Goal: Task Accomplishment & Management: Complete application form

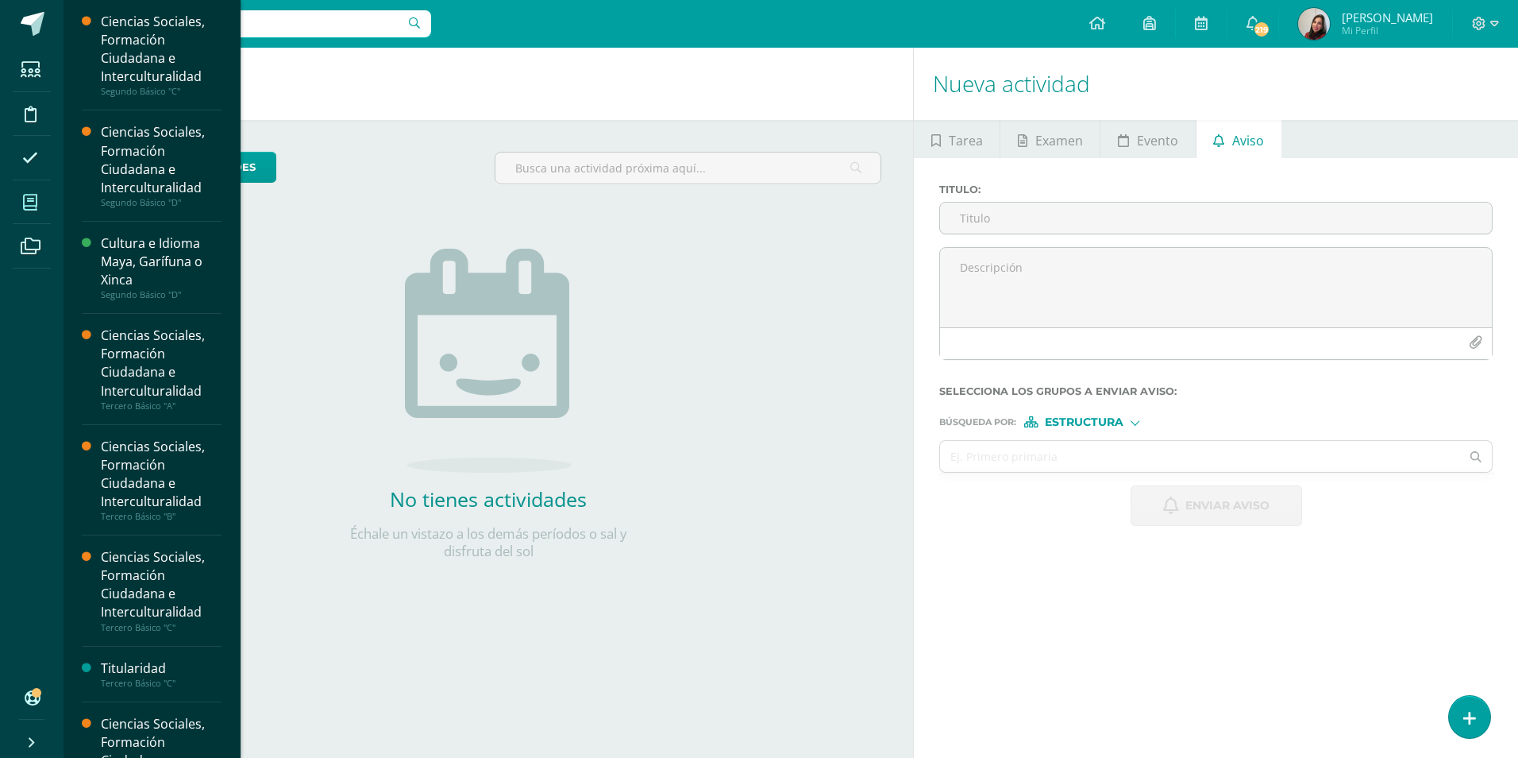
click at [15, 199] on span at bounding box center [31, 202] width 36 height 36
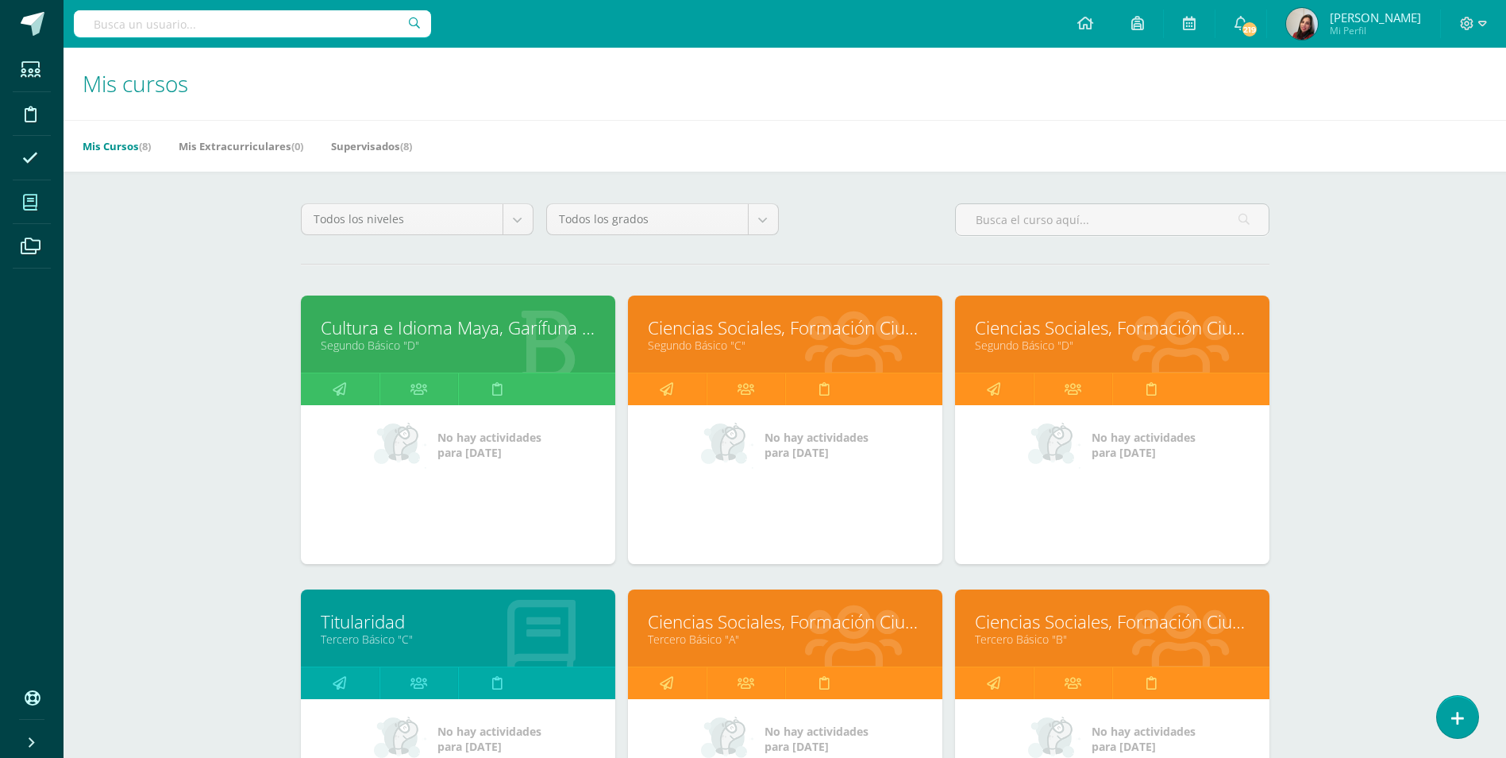
click at [372, 307] on div "Cultura e Idioma Maya, Garífuna o Xinca Segundo Básico "D"" at bounding box center [458, 333] width 314 height 77
click at [364, 340] on link "Segundo Básico "D"" at bounding box center [458, 344] width 275 height 15
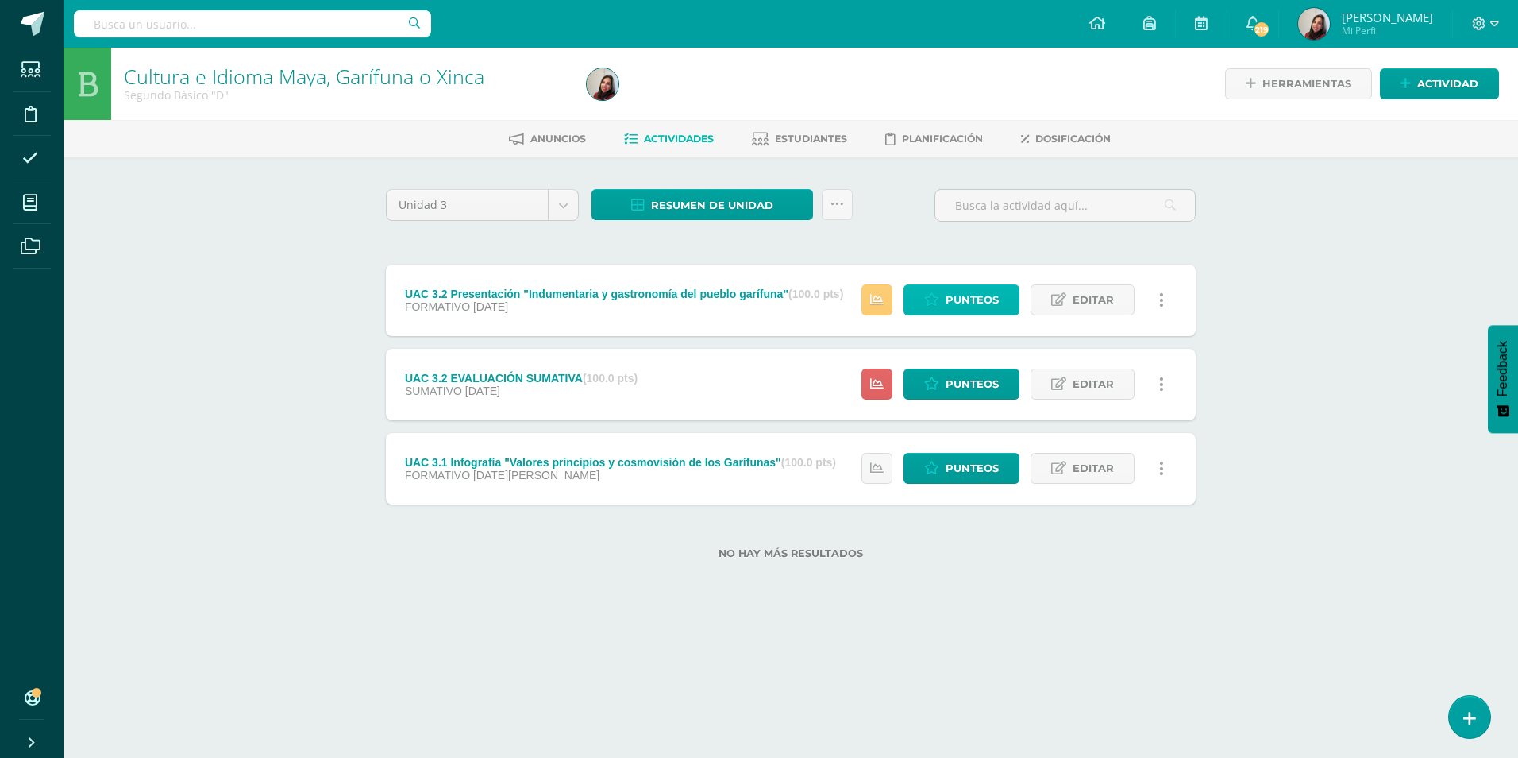
click at [944, 299] on link "Punteos" at bounding box center [962, 299] width 116 height 31
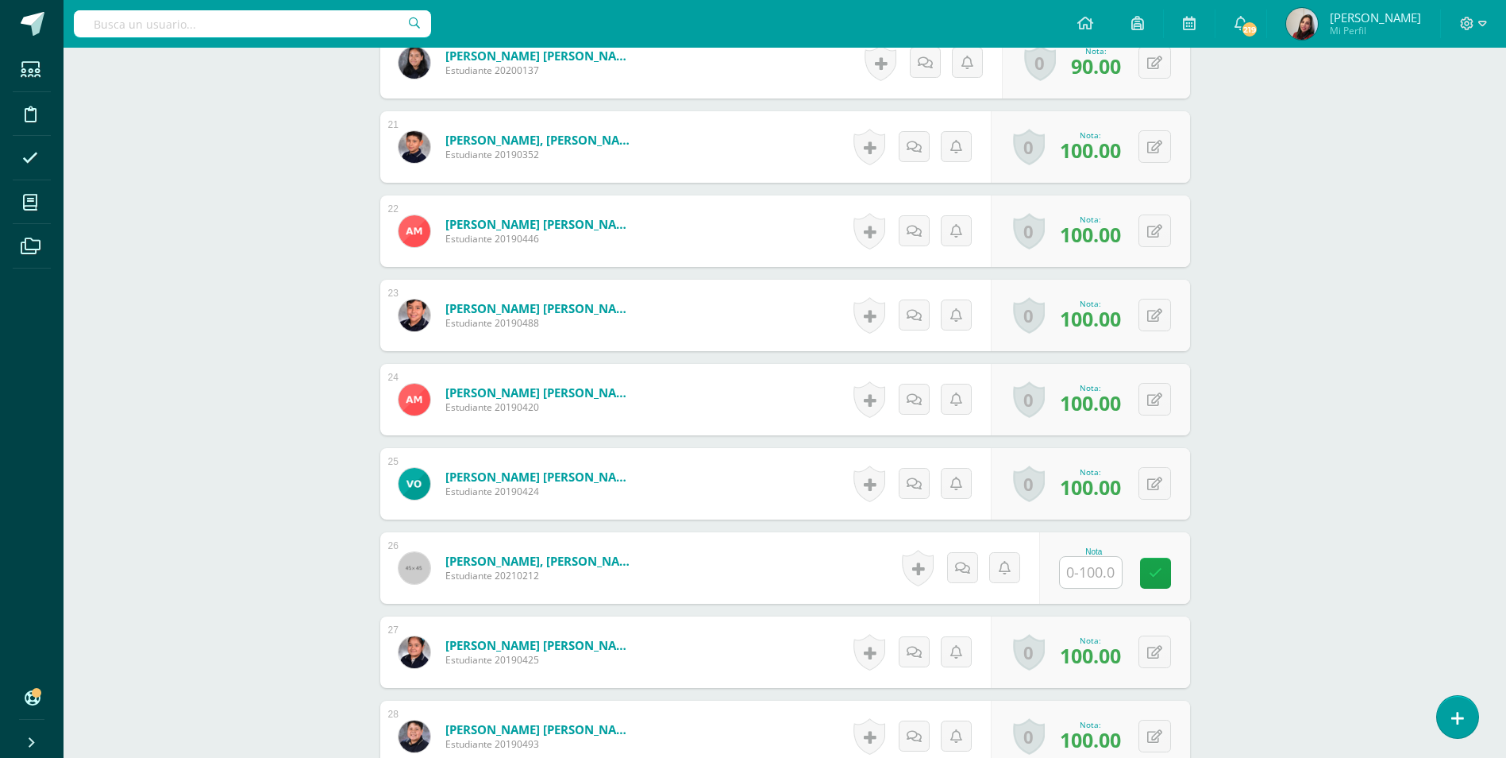
scroll to position [2227, 0]
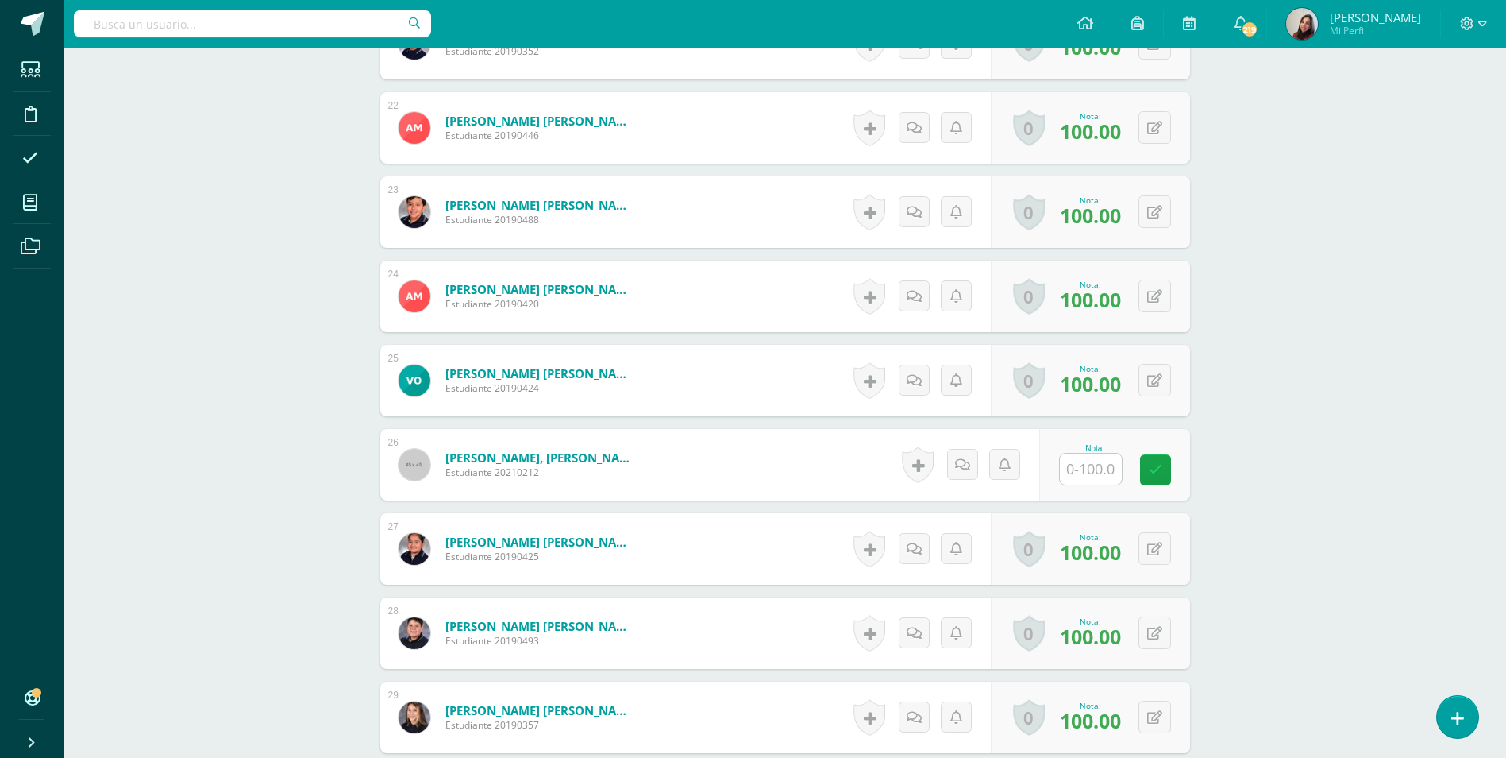
click at [1068, 472] on input "text" at bounding box center [1091, 468] width 62 height 31
type input "100"
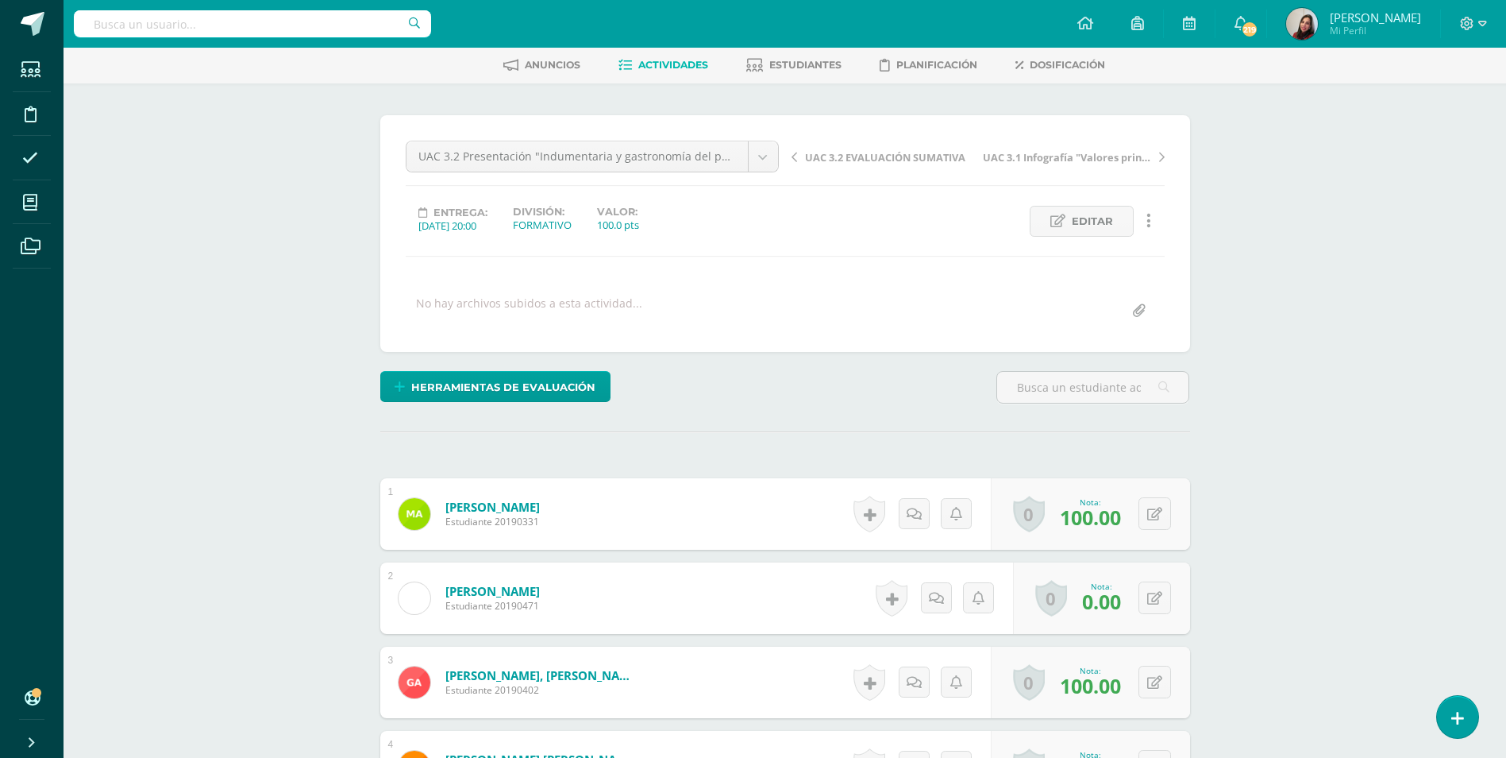
scroll to position [0, 0]
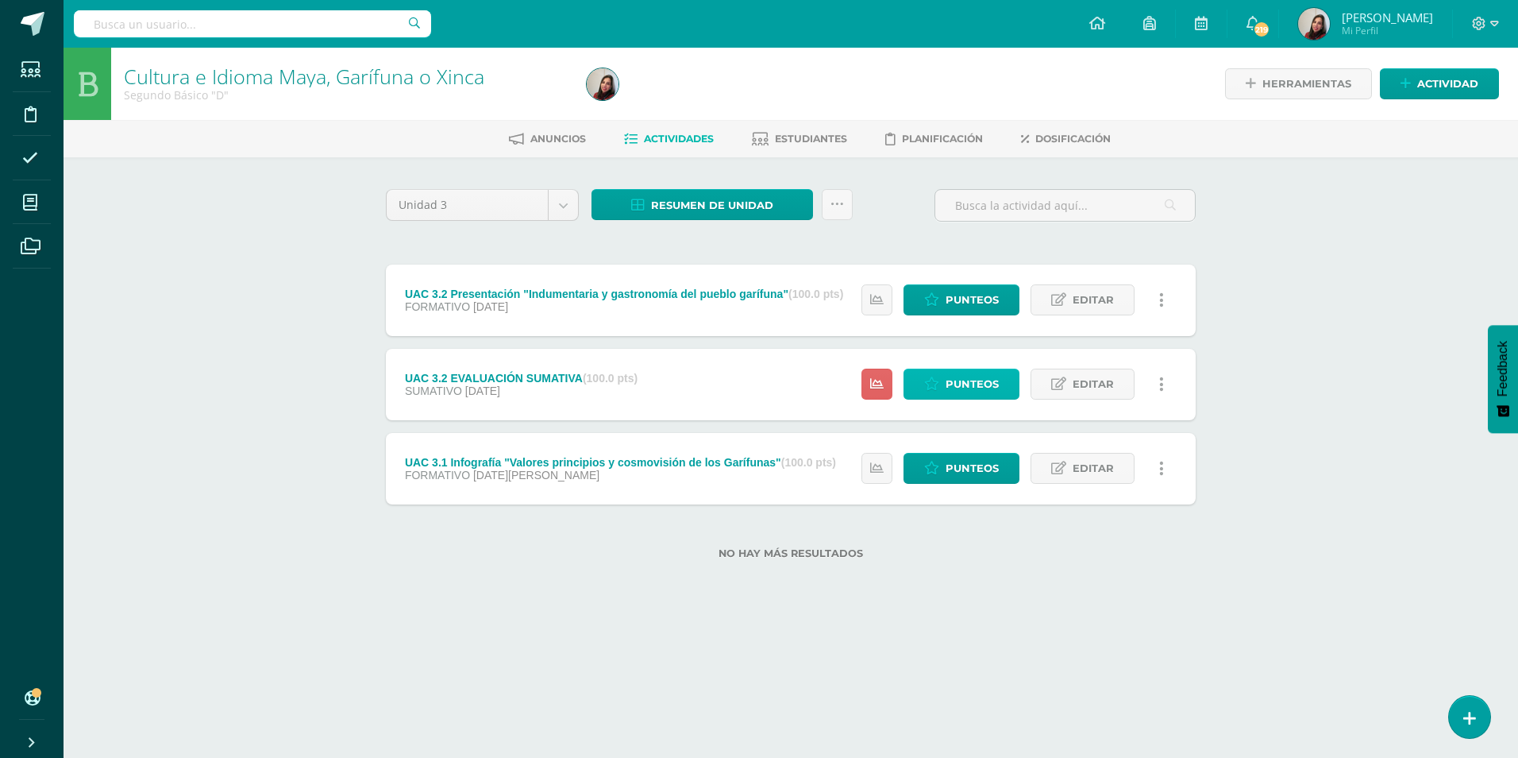
click at [991, 387] on span "Punteos" at bounding box center [972, 383] width 53 height 29
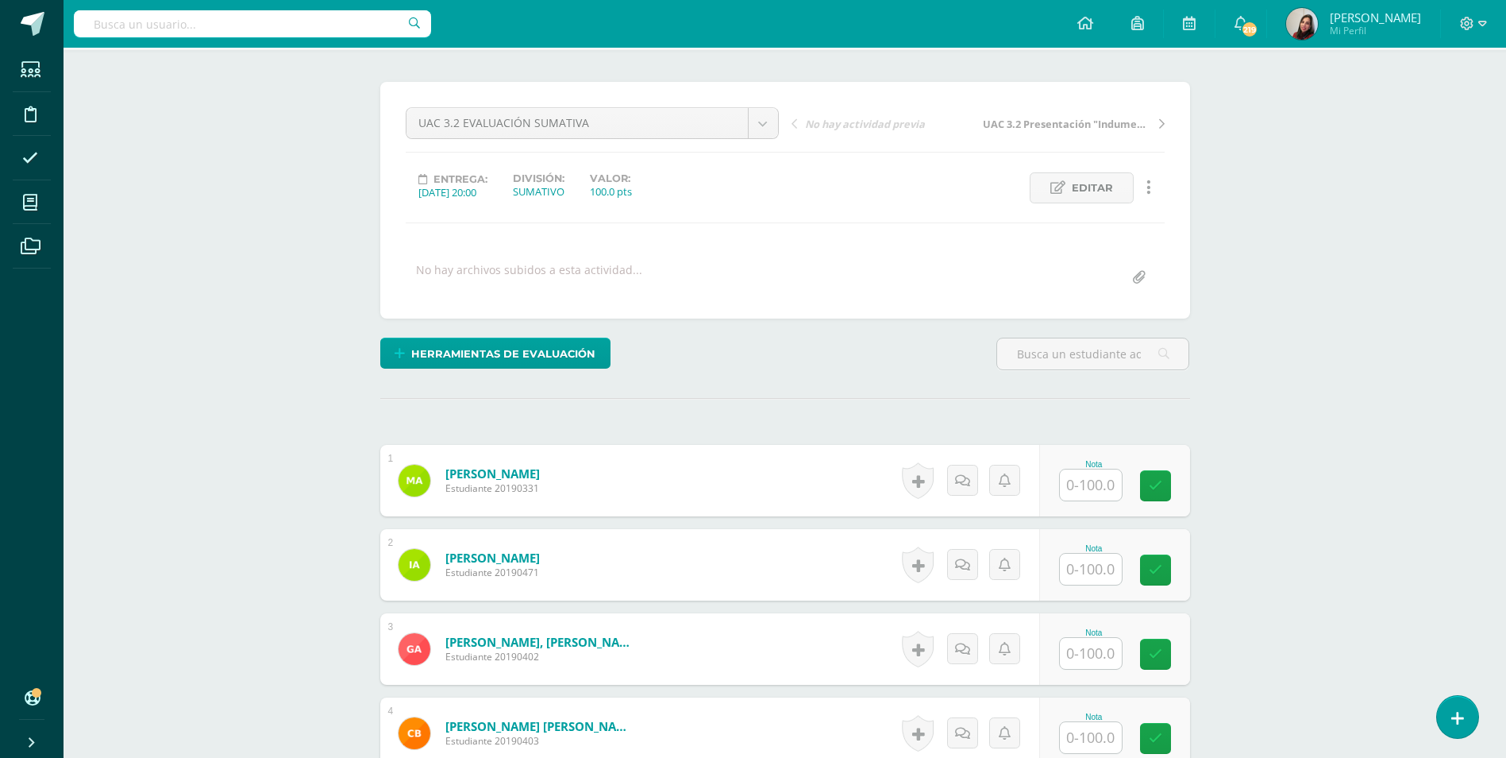
scroll to position [79, 0]
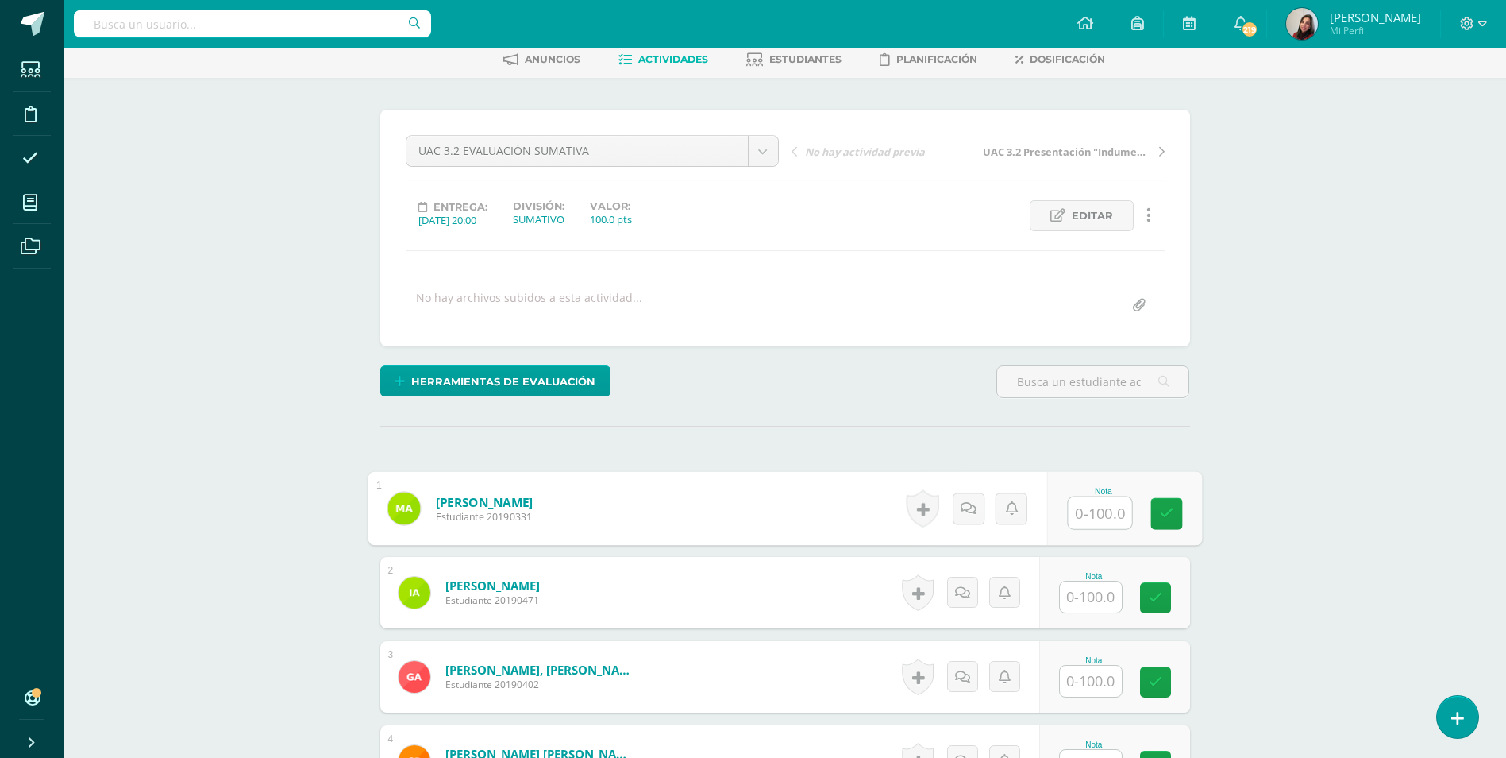
click at [1093, 508] on input "text" at bounding box center [1100, 513] width 64 height 32
type input "100"
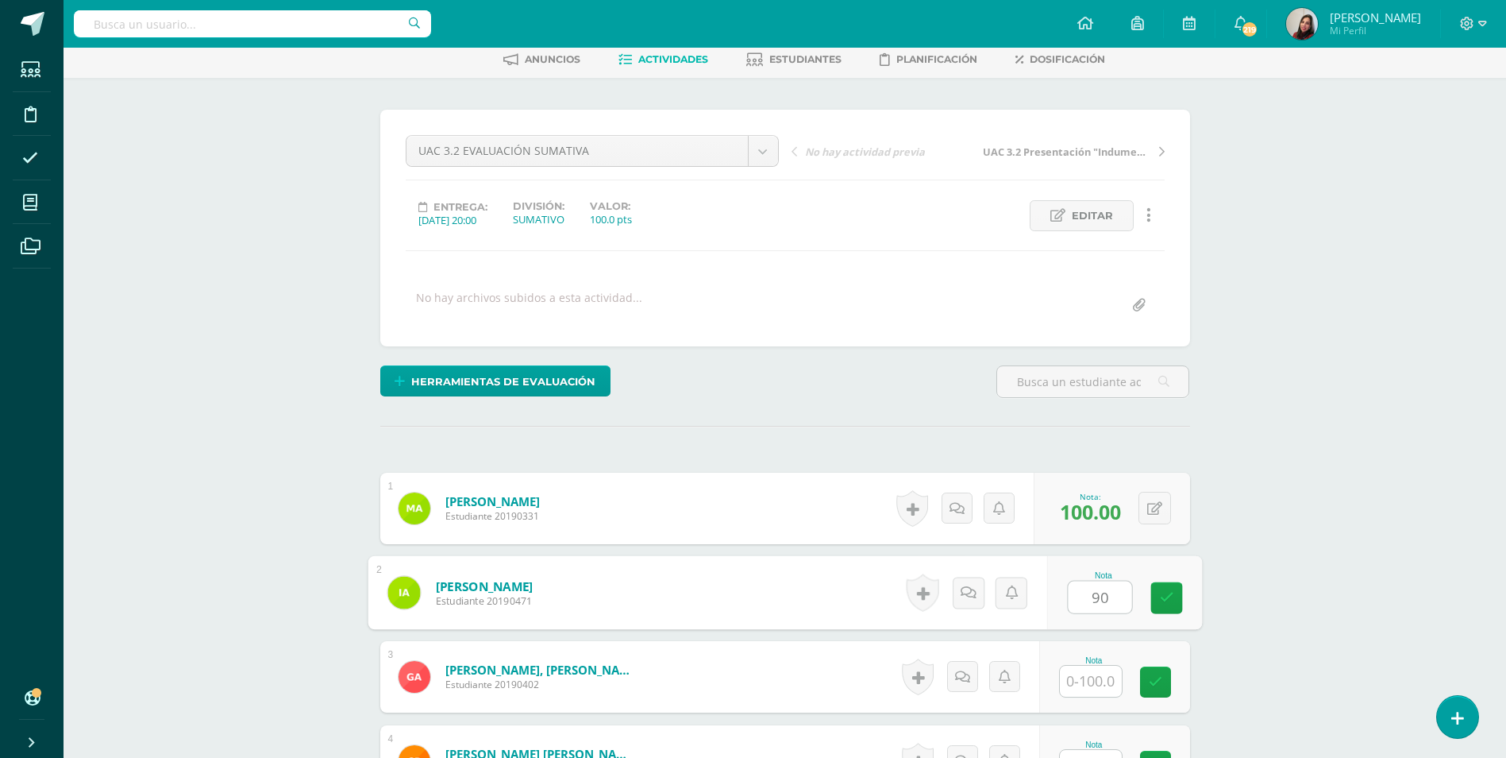
type input "90"
type input "100"
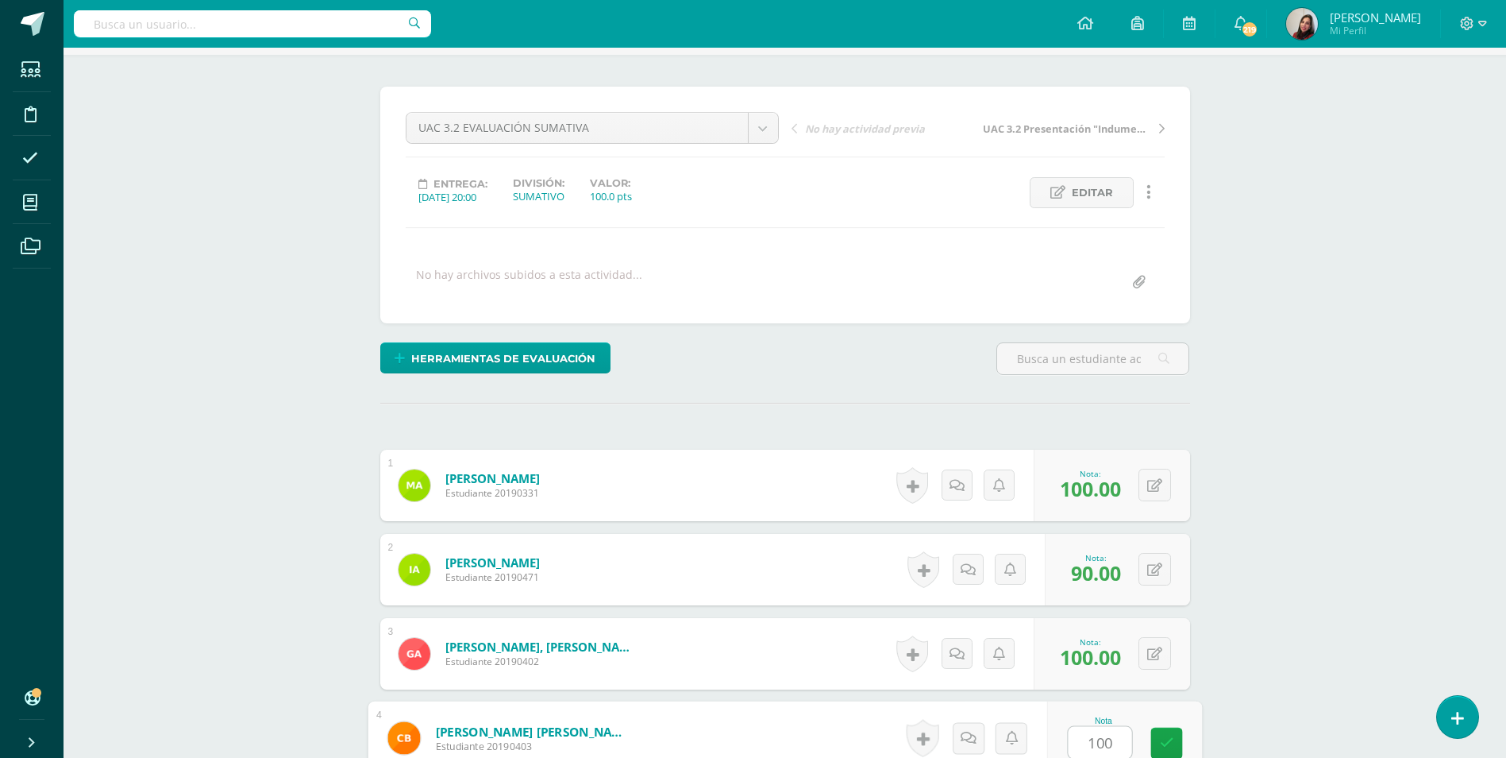
type input "100"
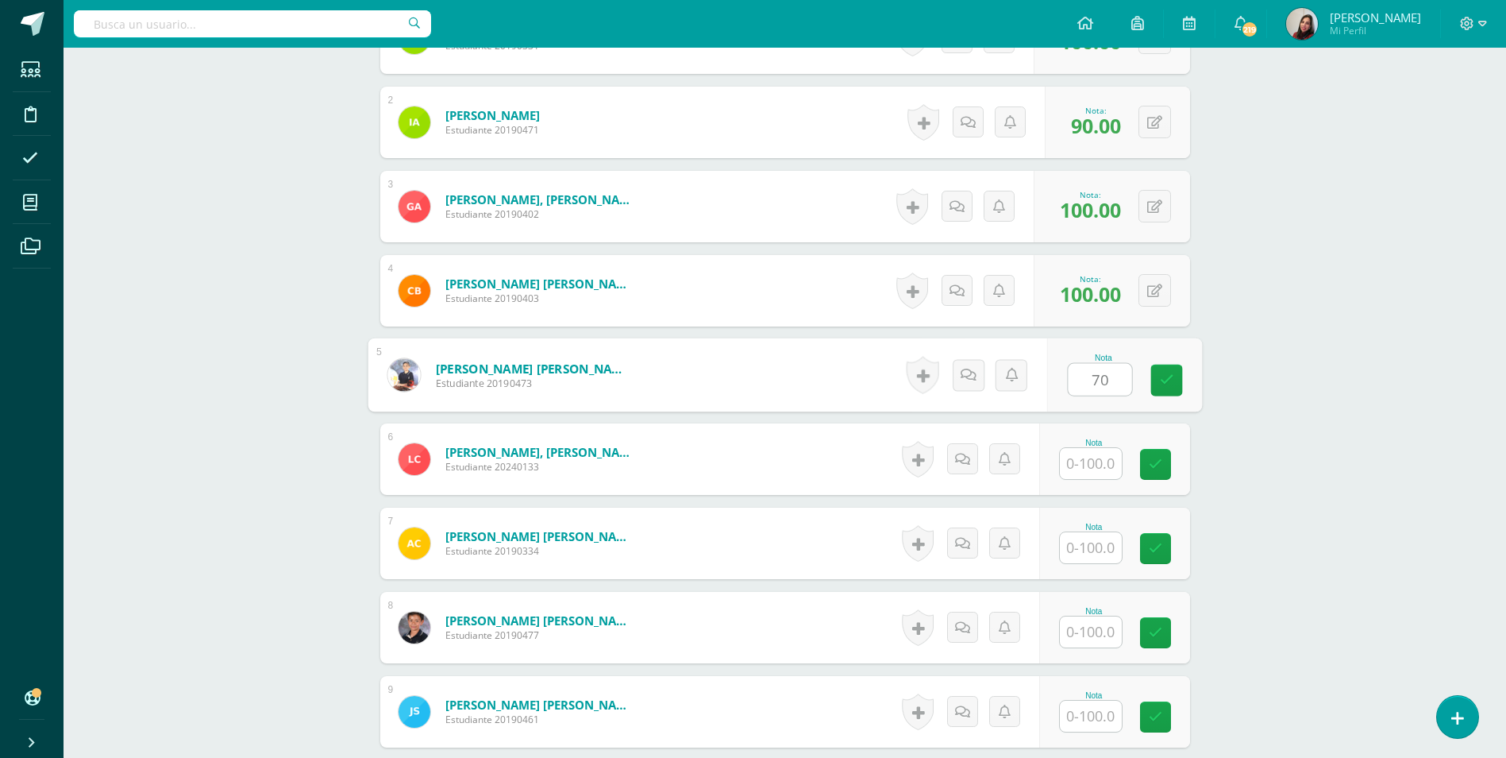
type input "70"
type input "100"
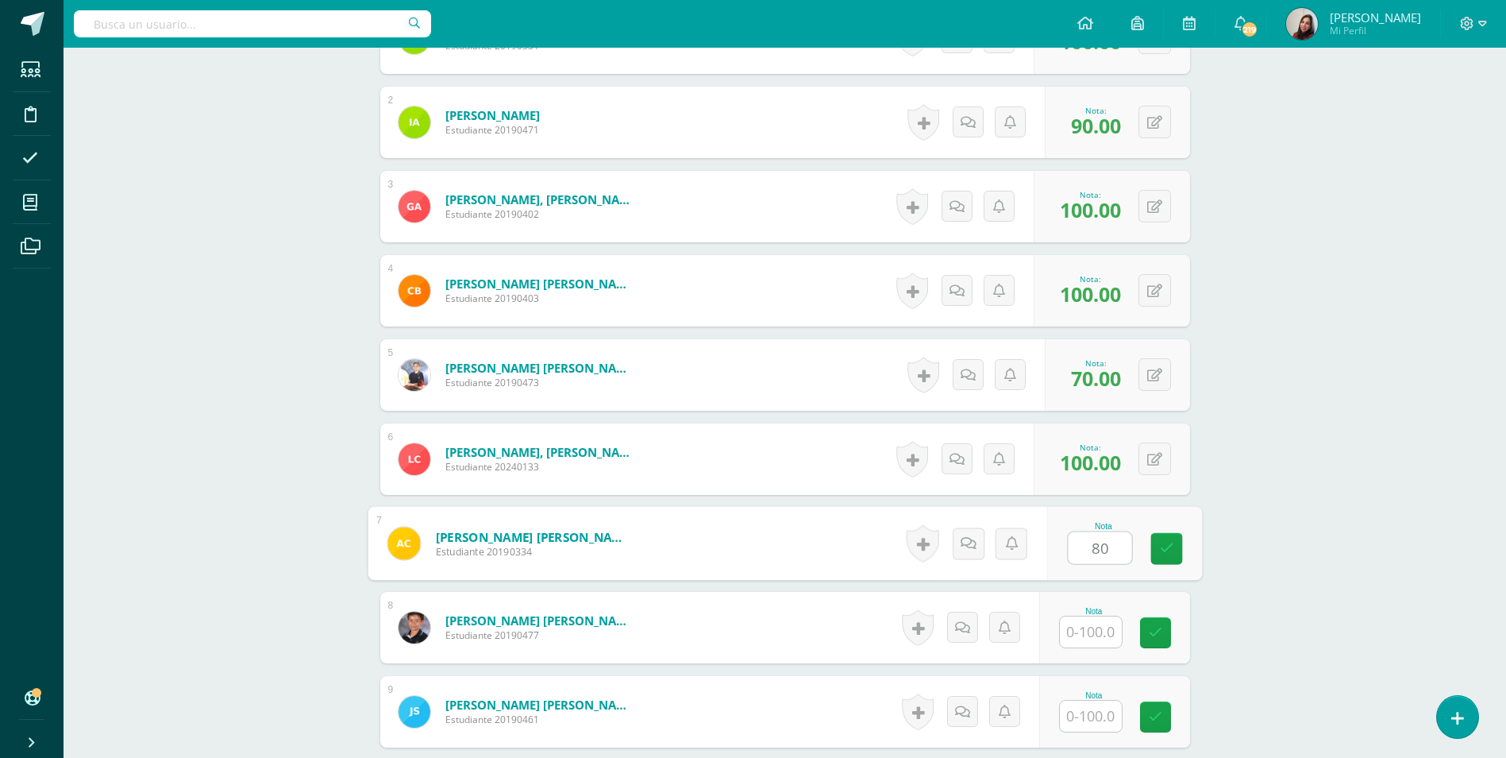
type input "80"
type input "100"
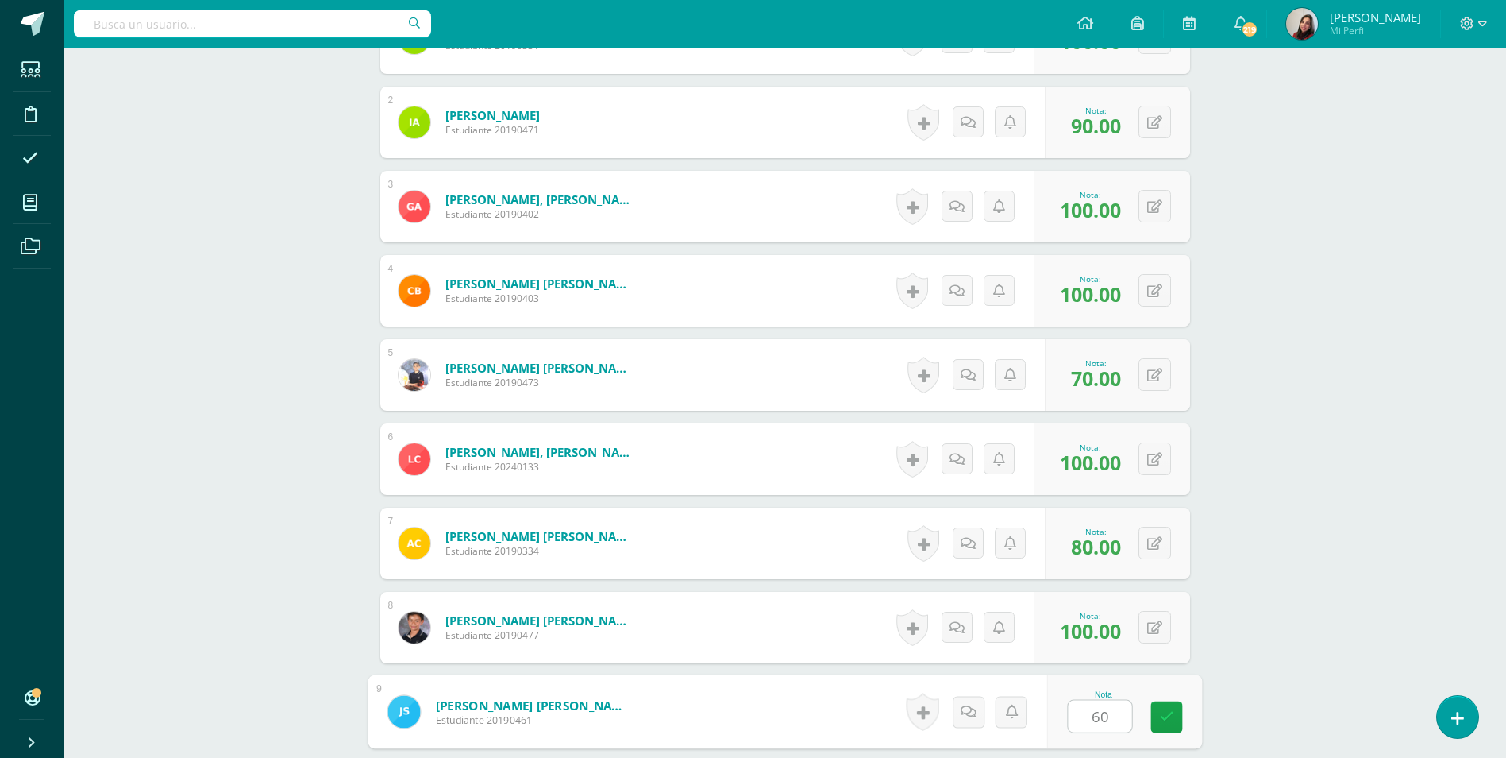
type input "60"
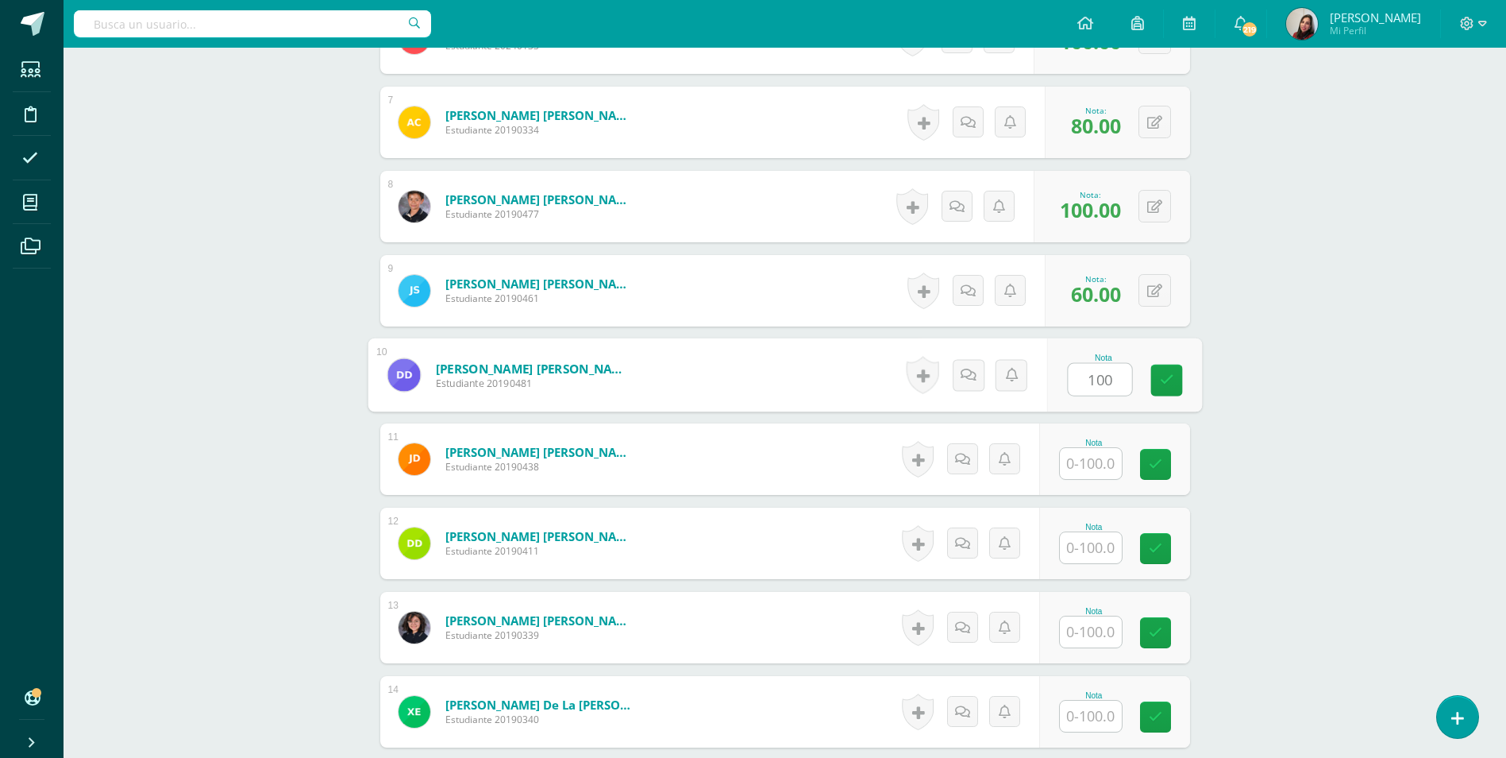
type input "100"
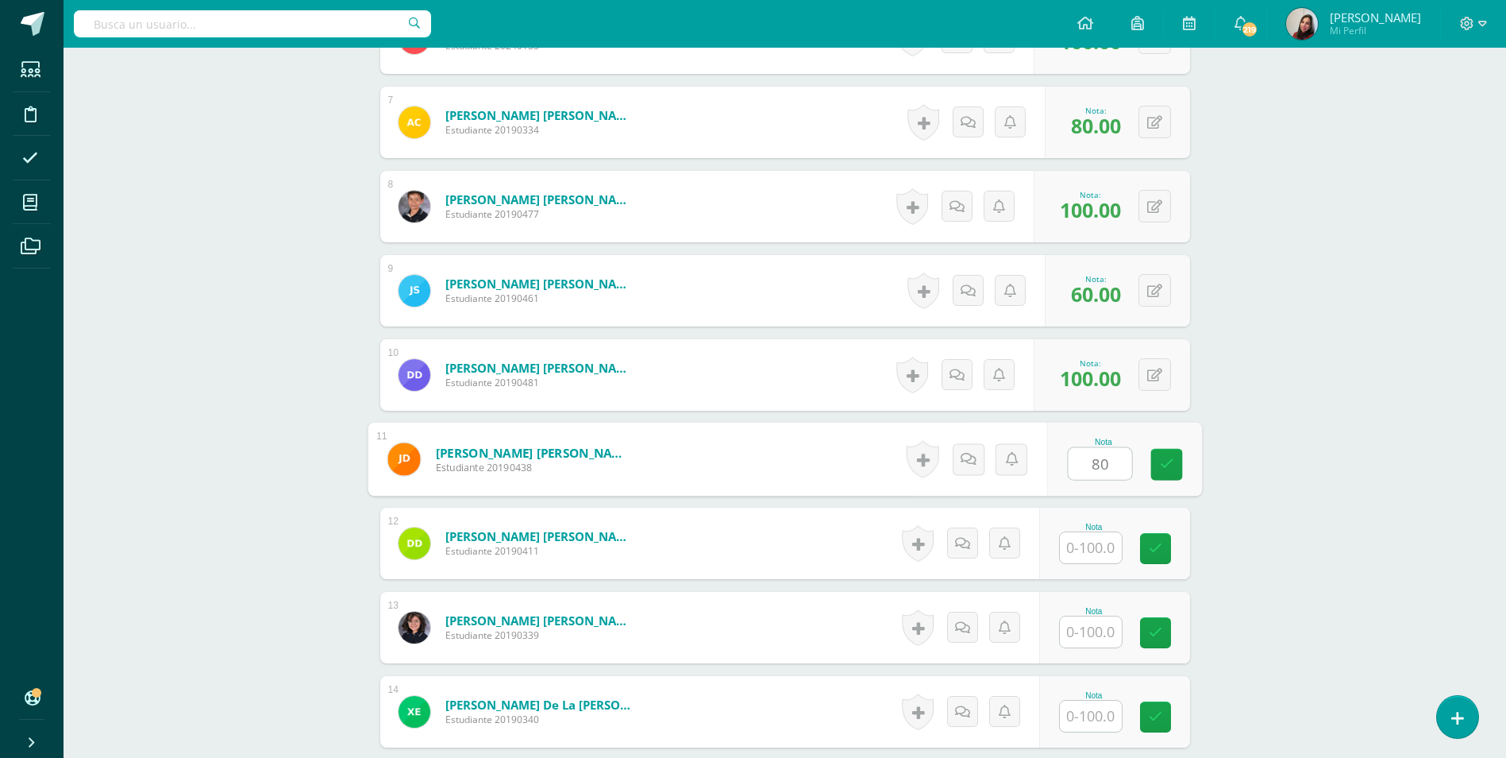
type input "80"
type input "100"
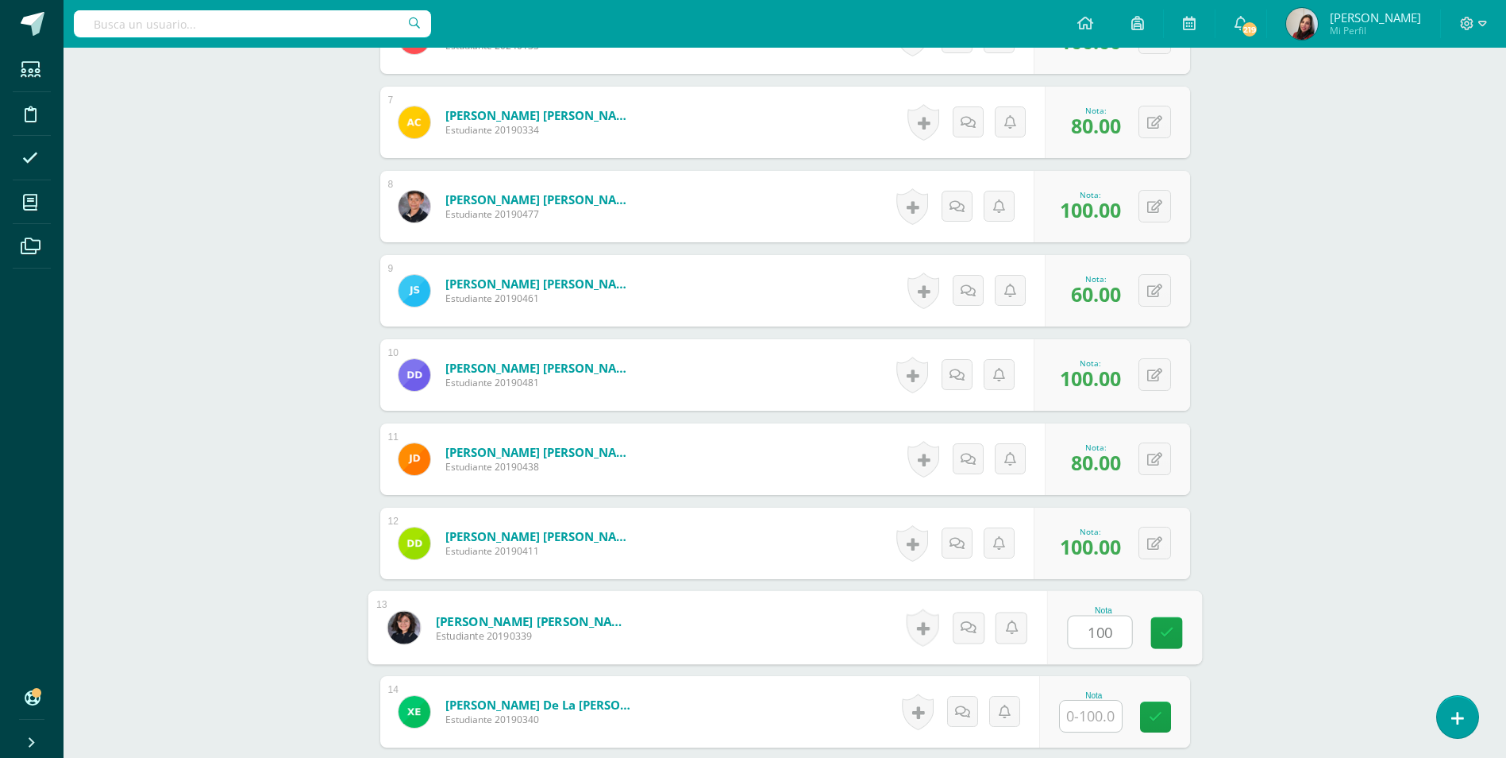
type input "100"
type input "90"
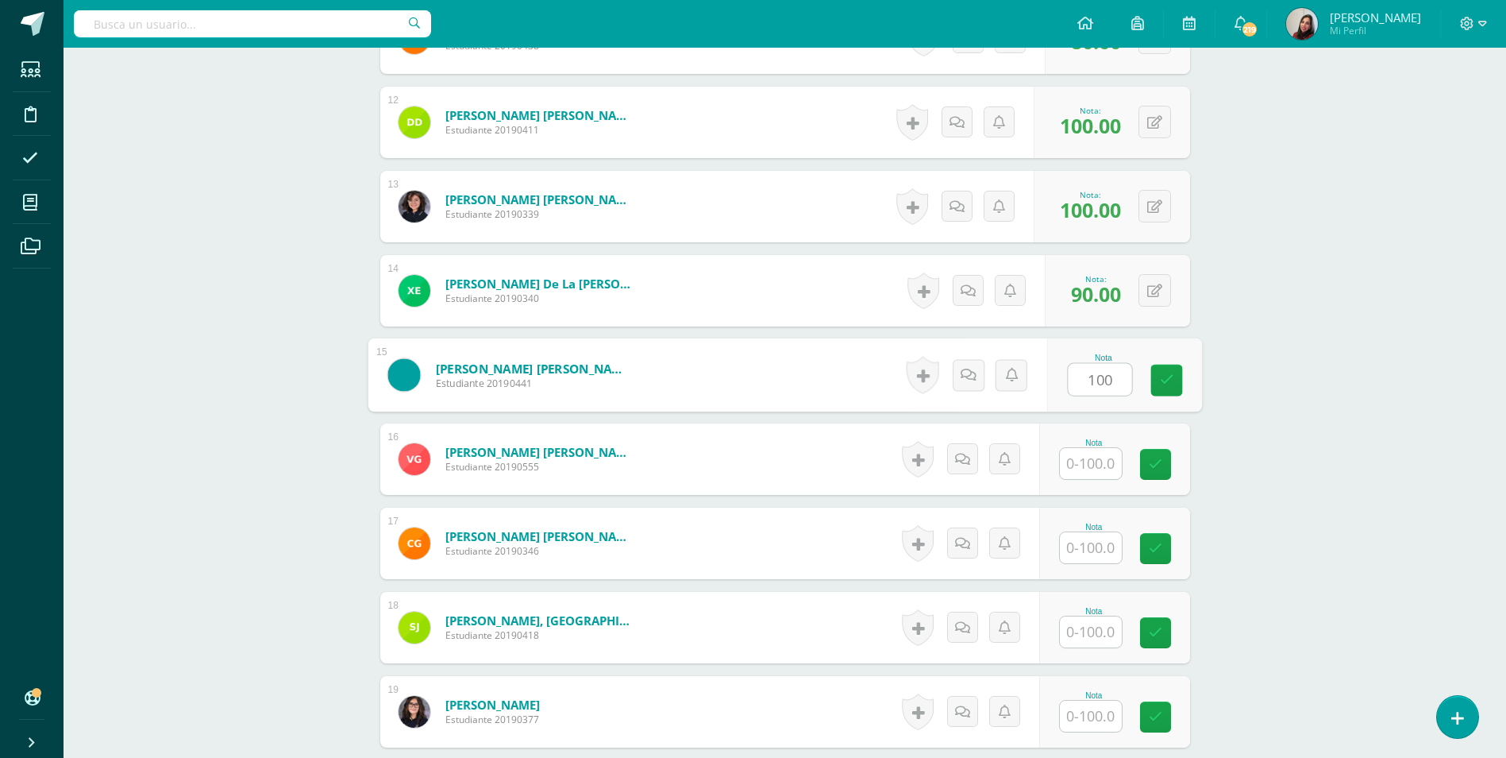
type input "100"
type input "70"
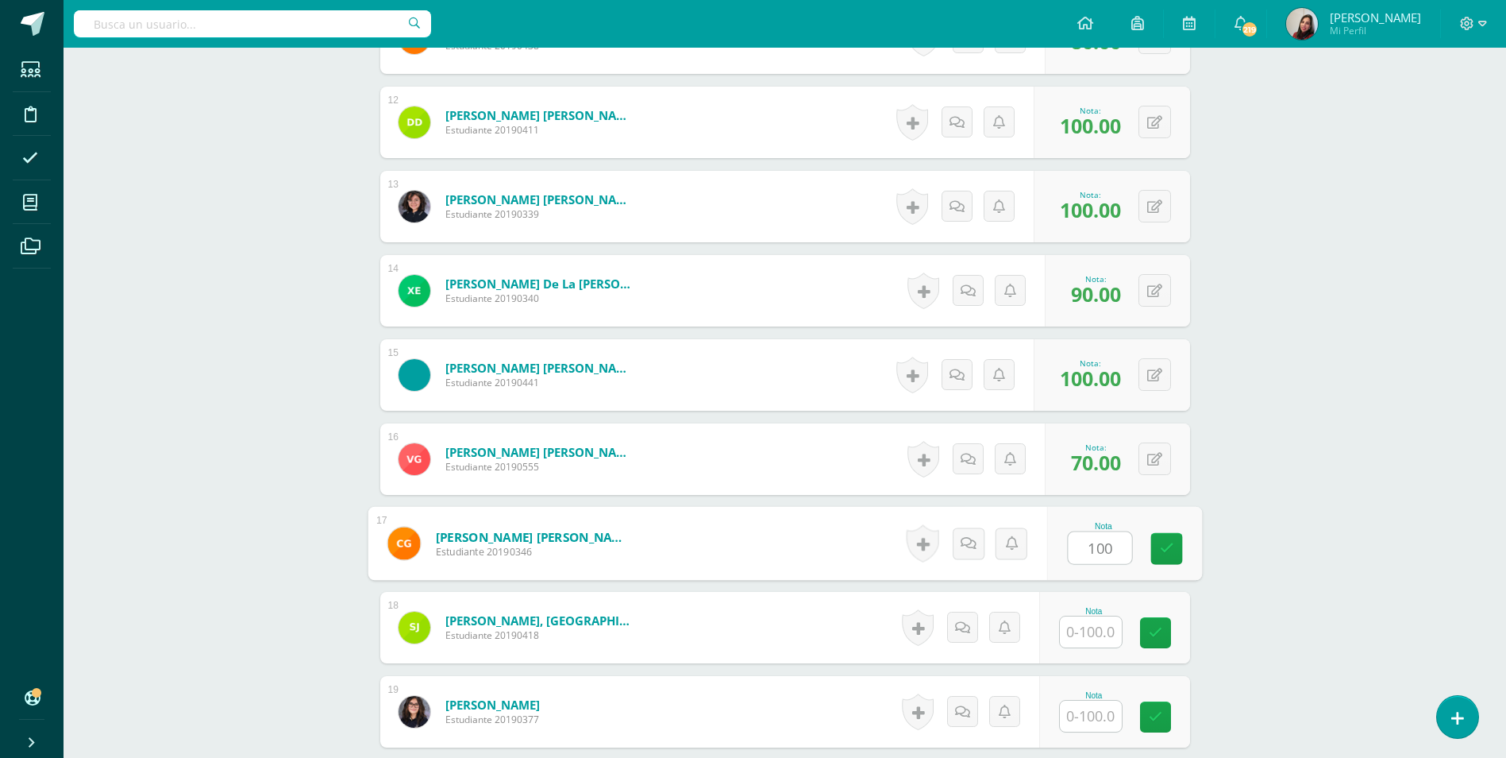
type input "100"
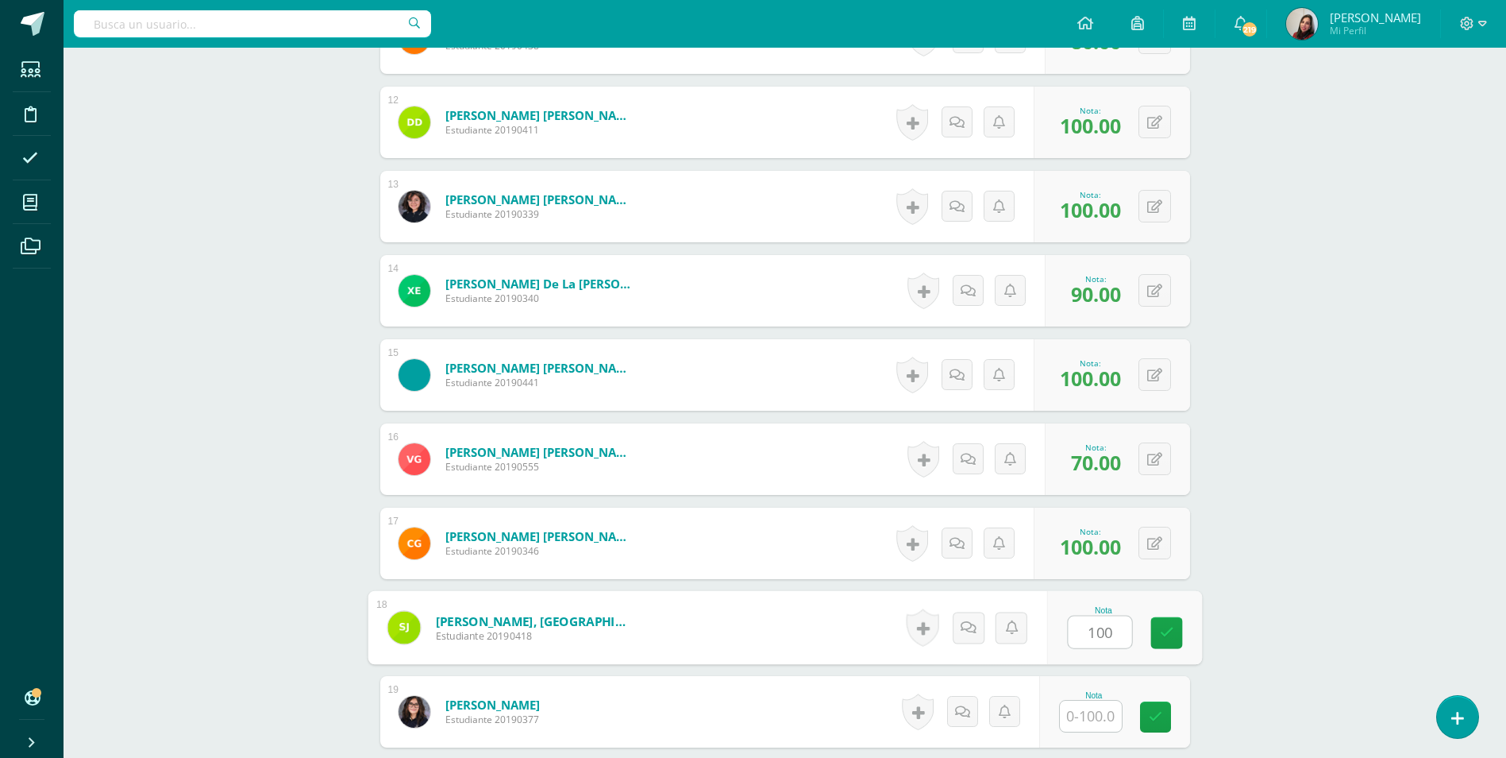
type input "100"
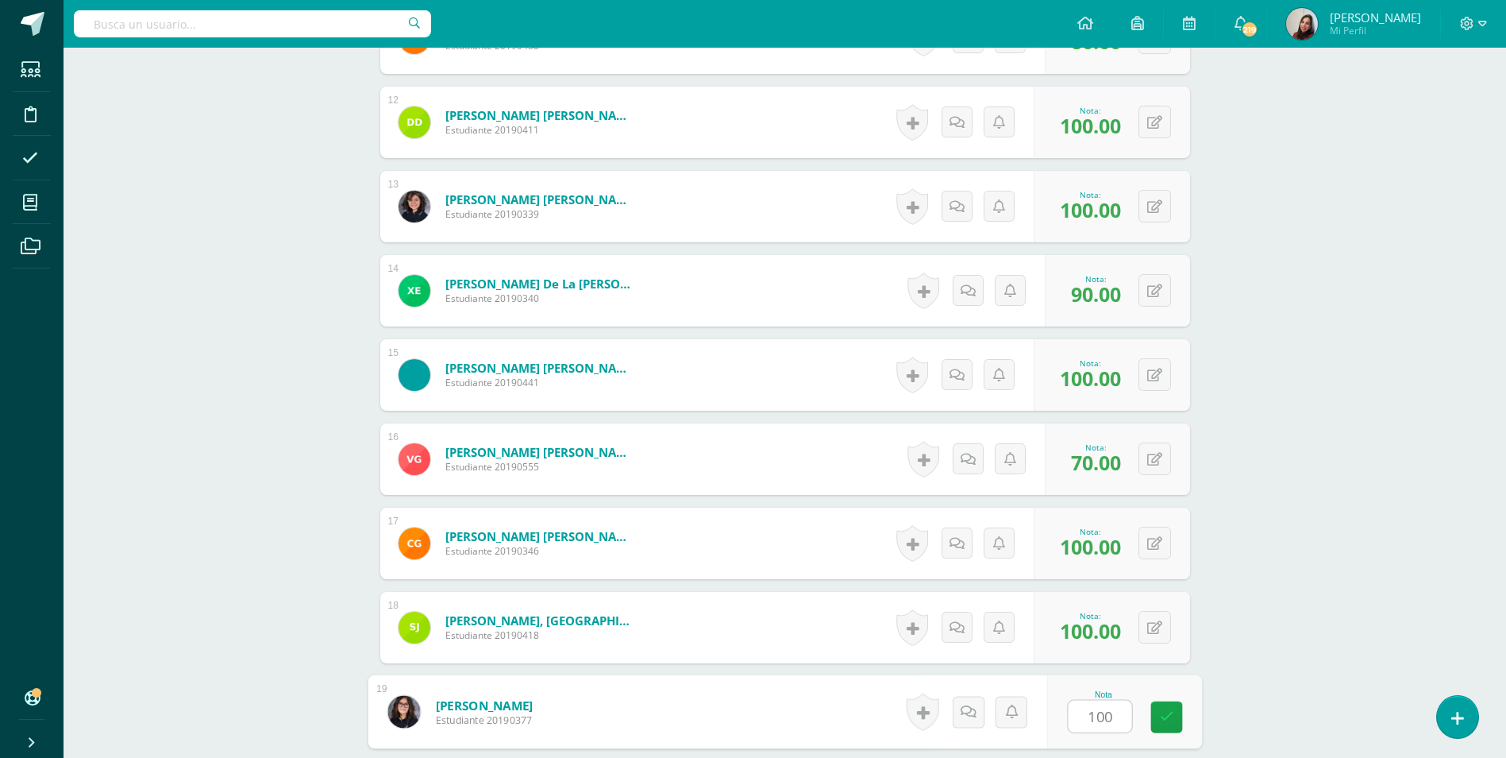
type input "100"
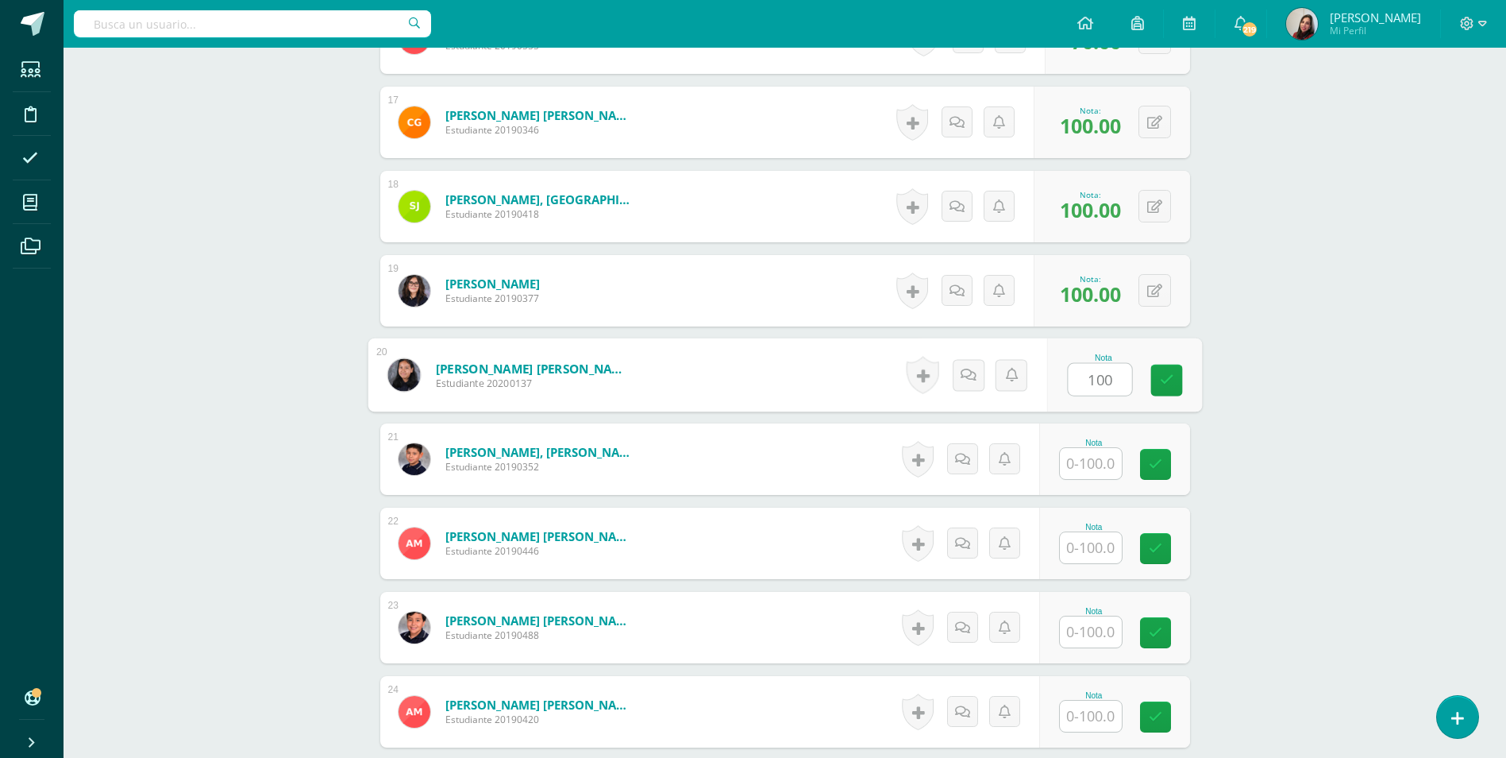
type input "100"
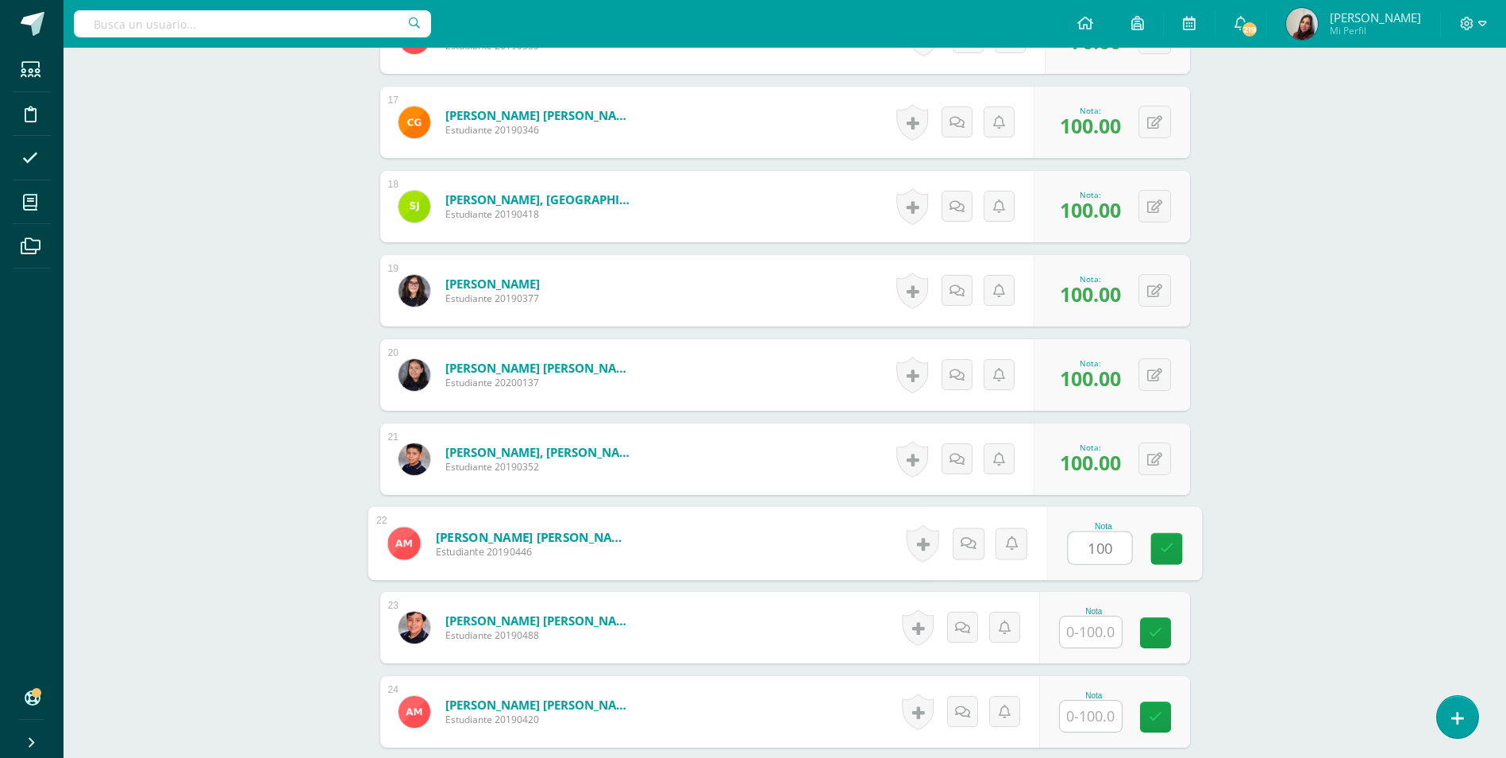
type input "100"
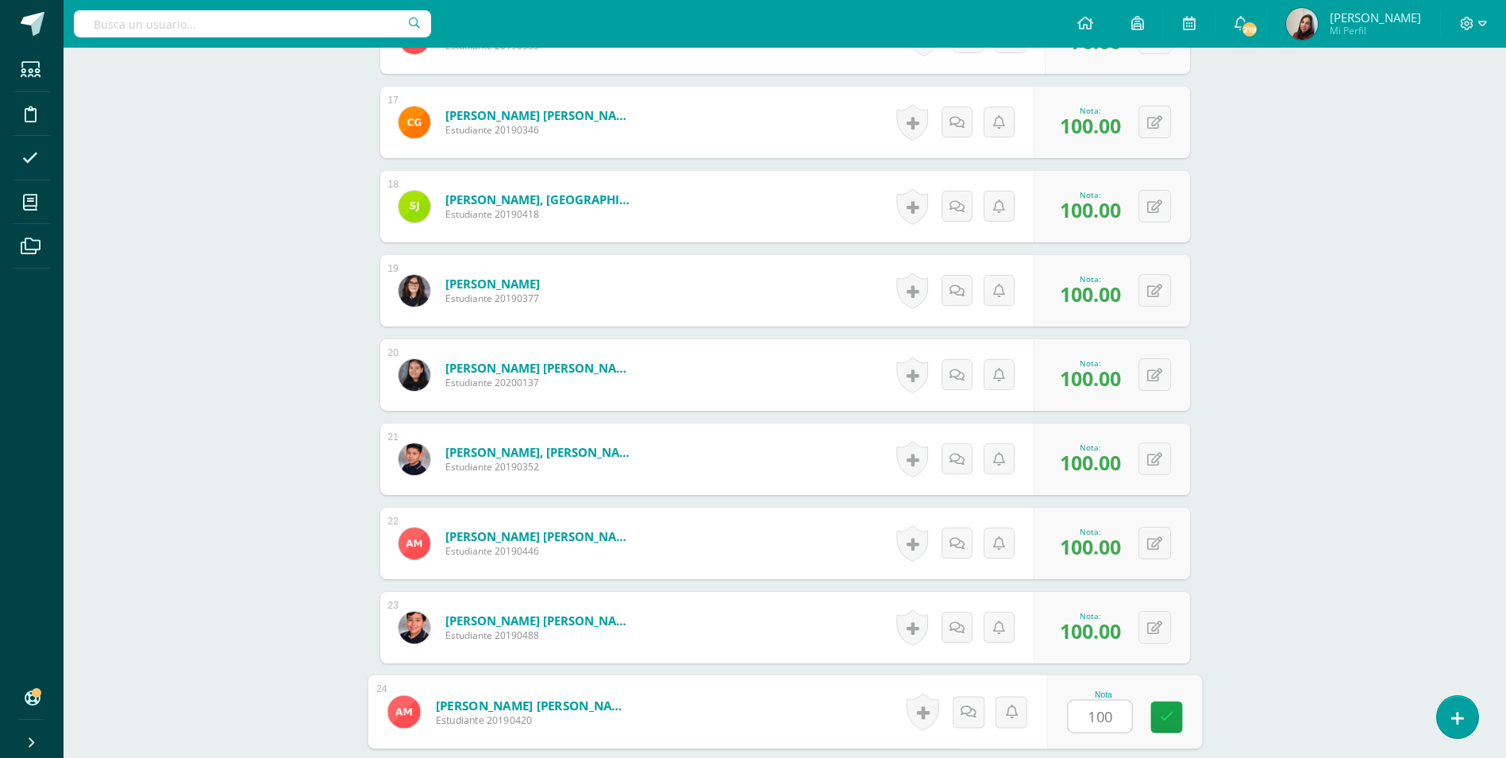
type input "100"
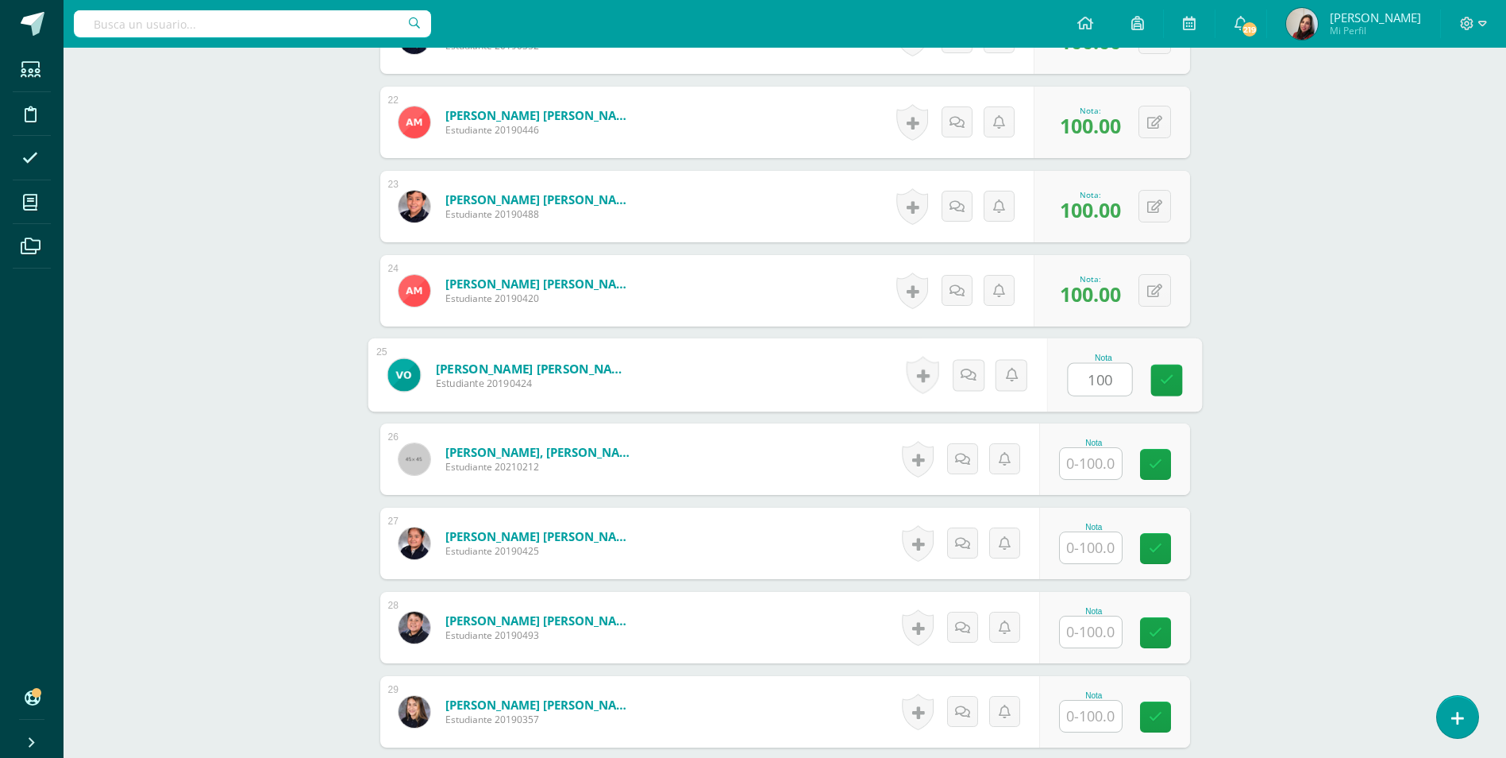
type input "100"
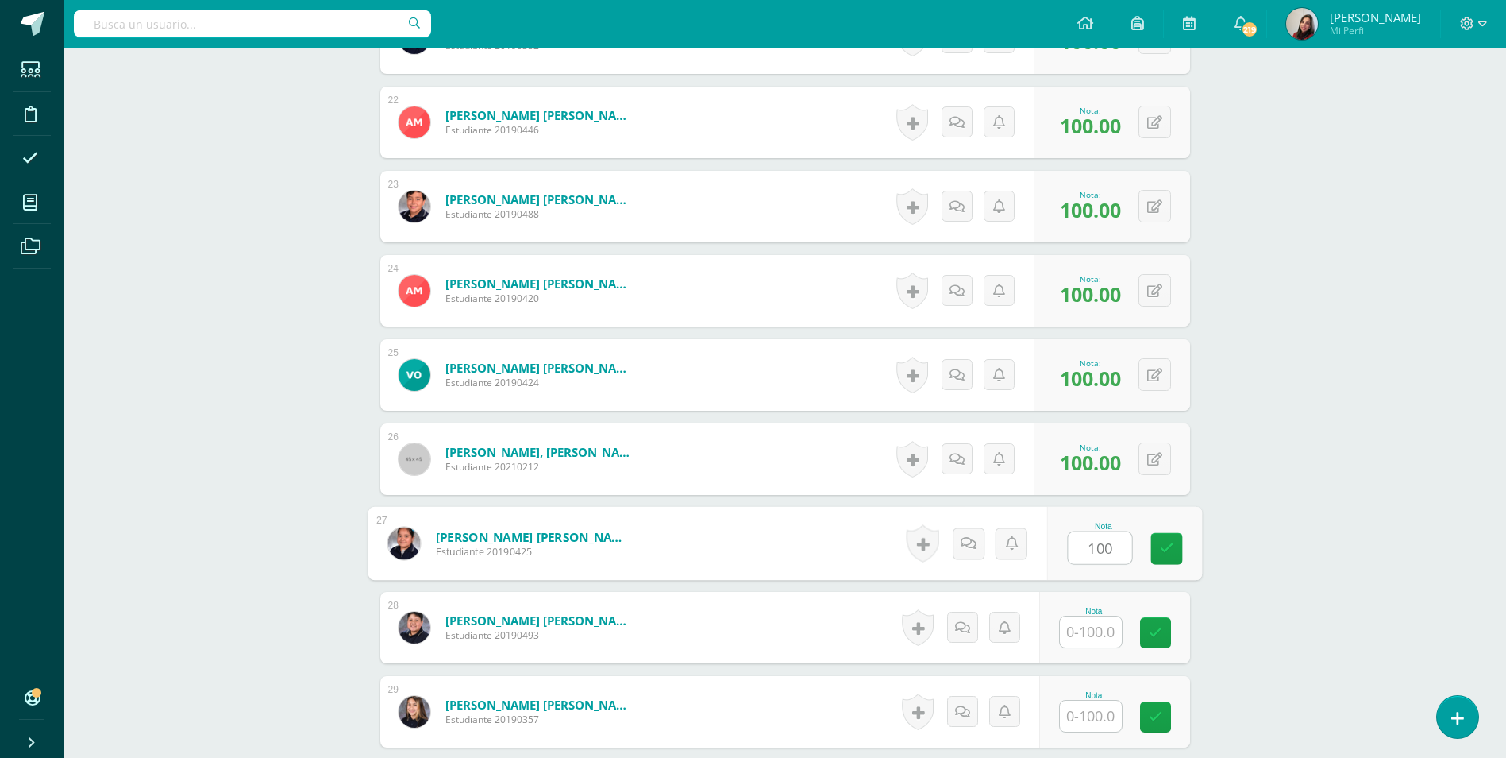
type input "100"
type input "90"
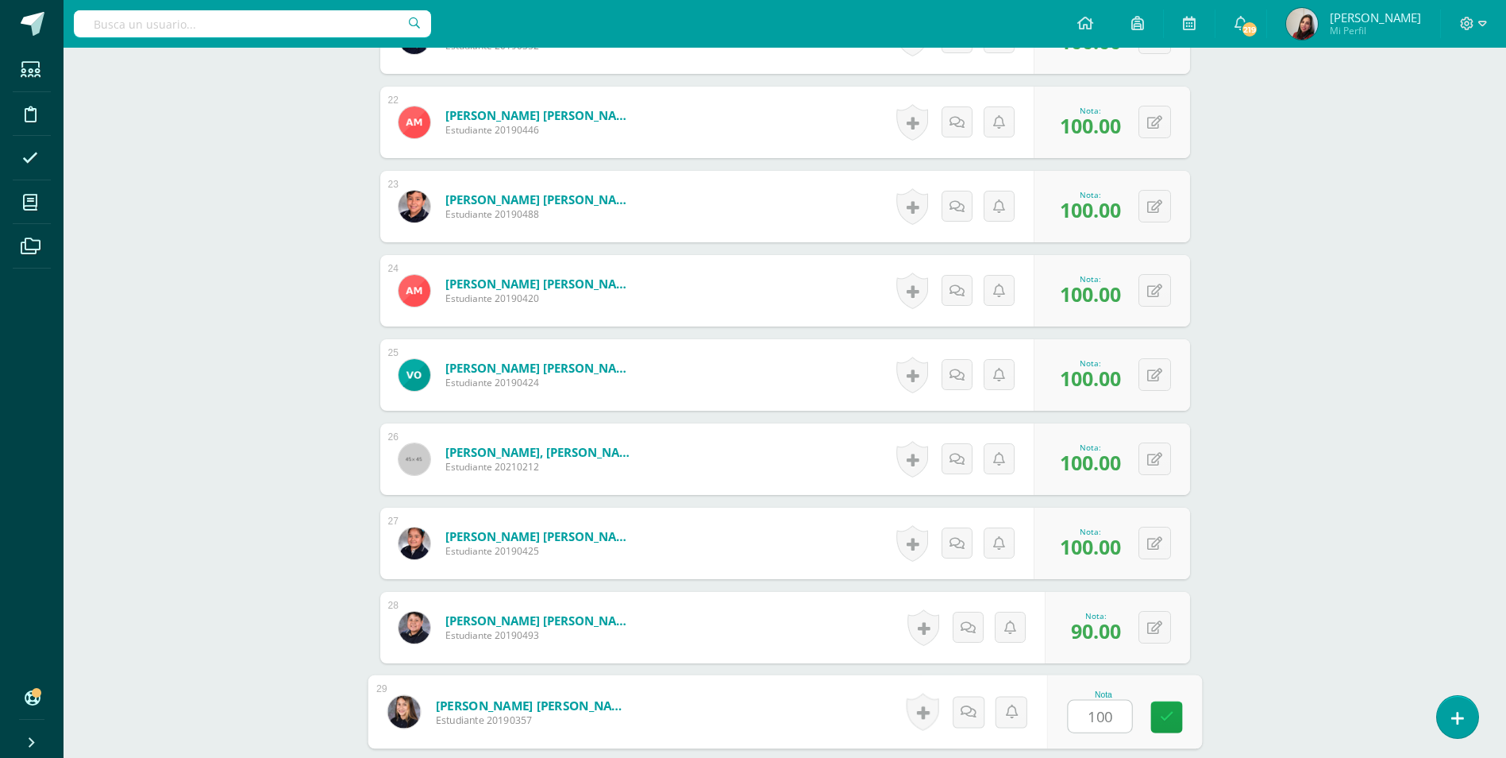
type input "100"
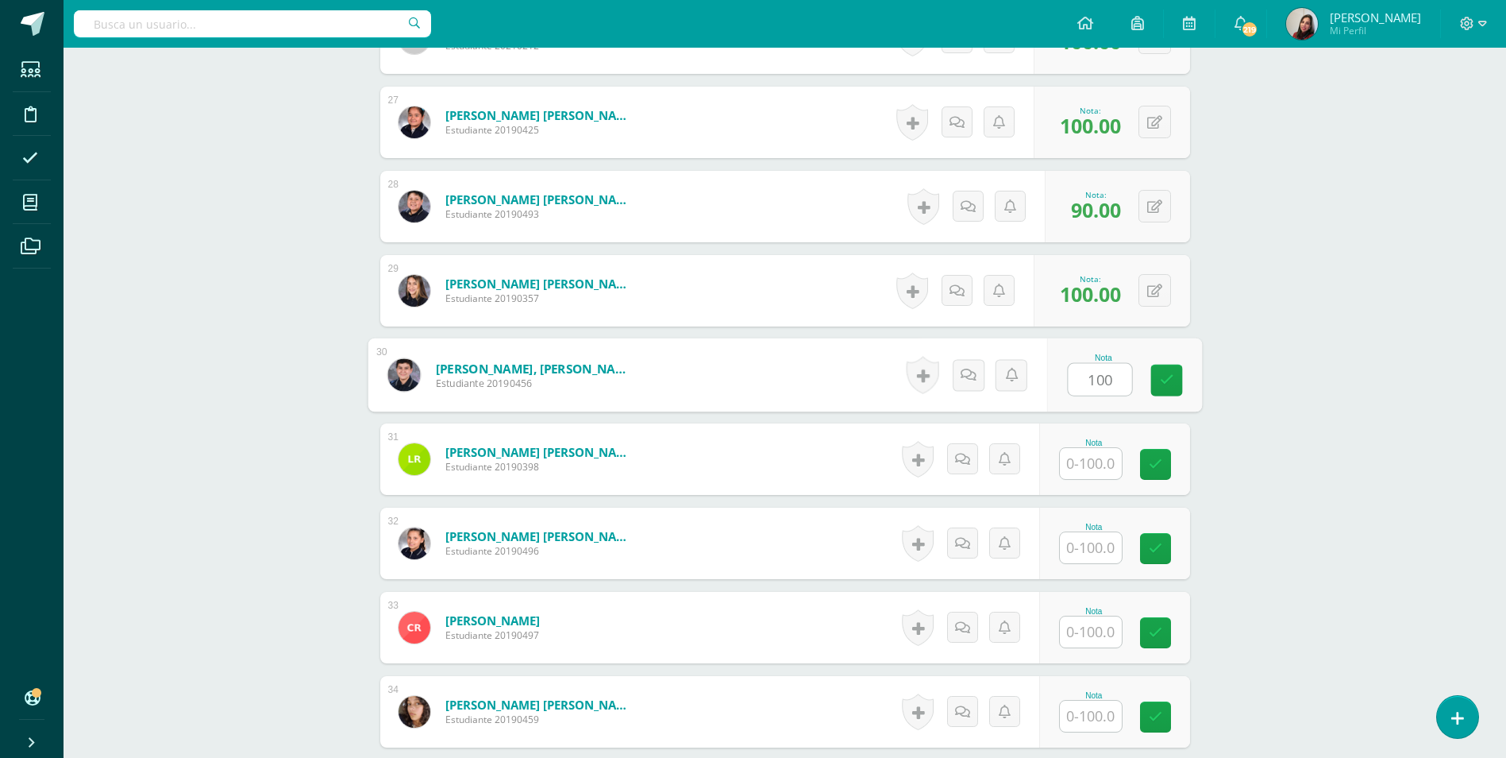
type input "100"
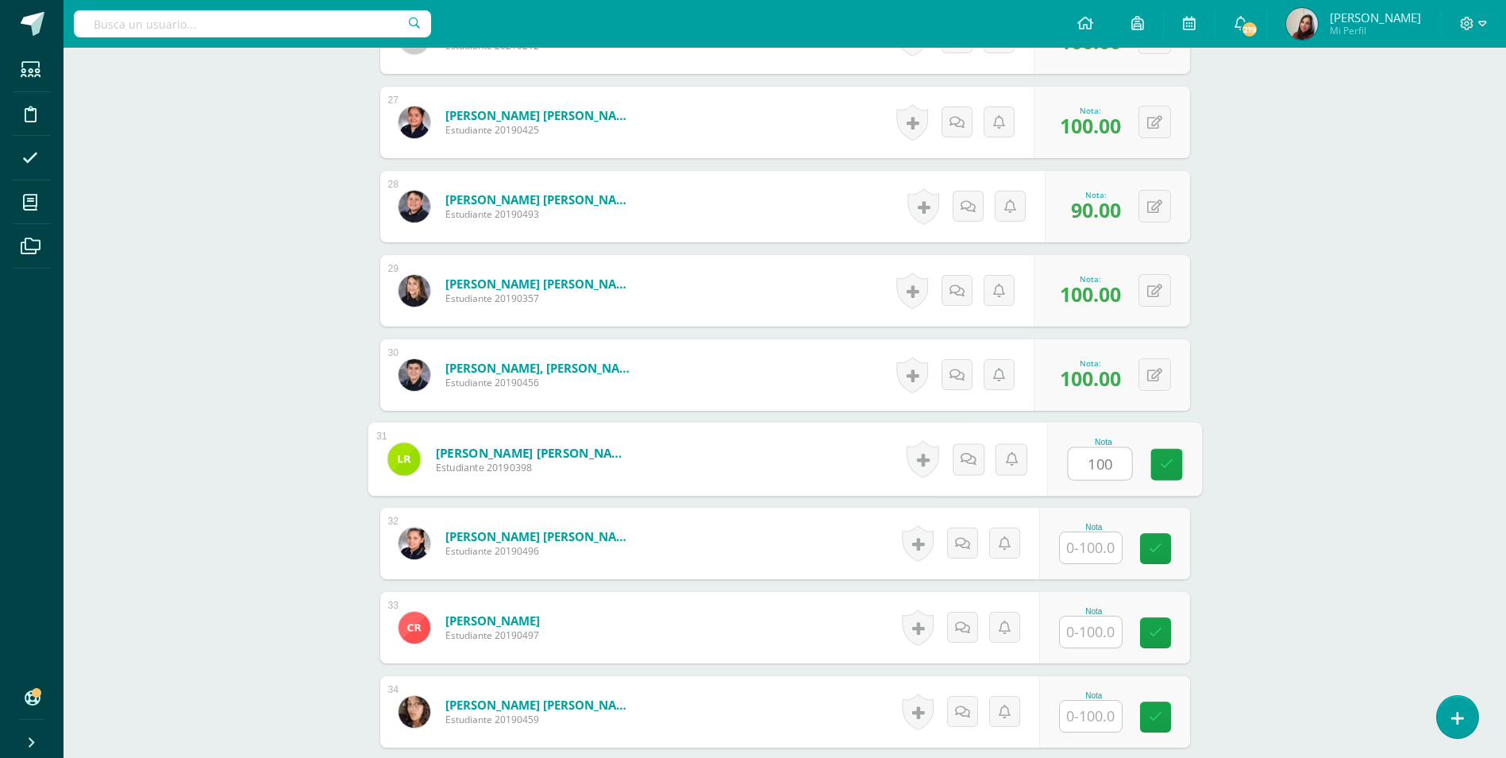
type input "100"
type input "90"
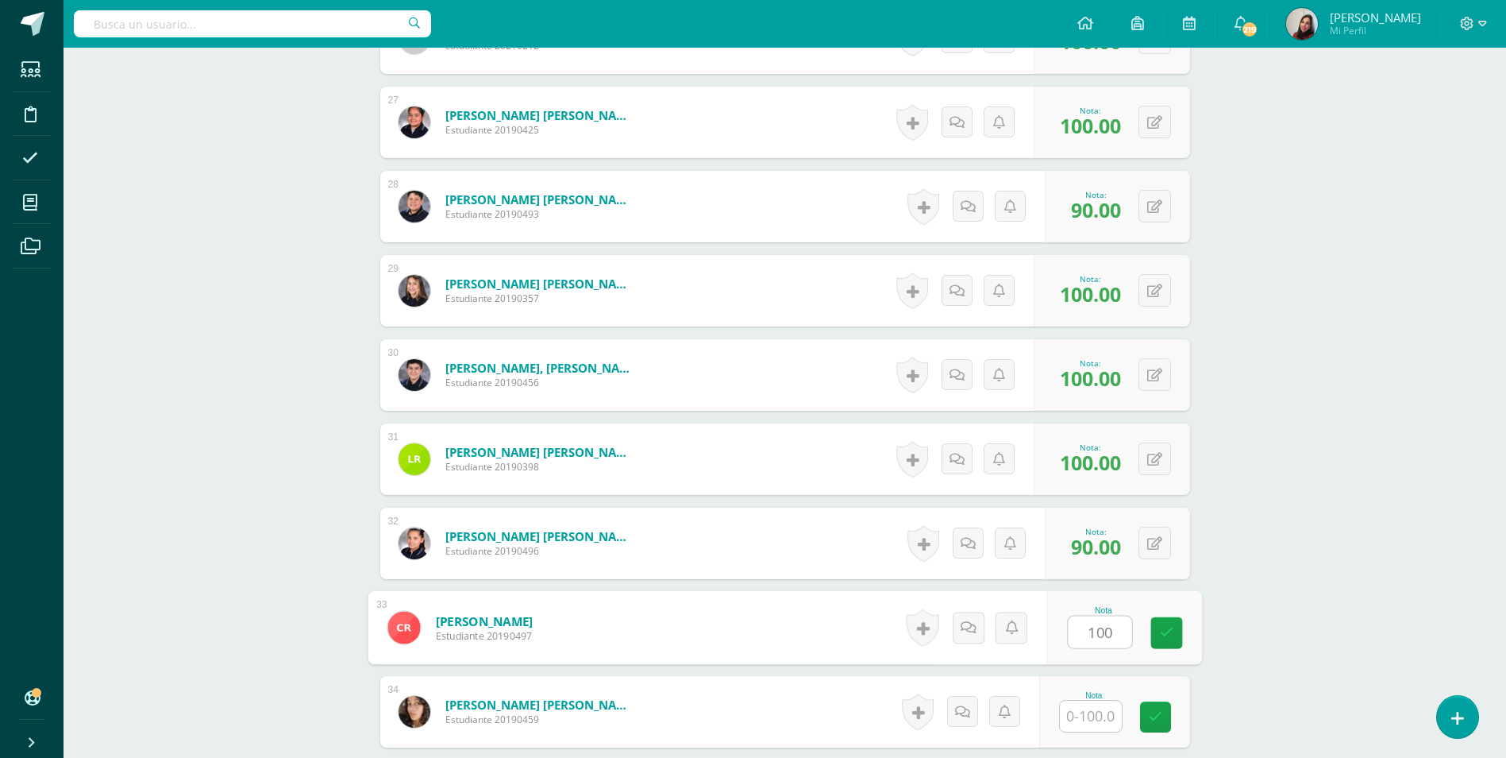
type input "100"
type input "90"
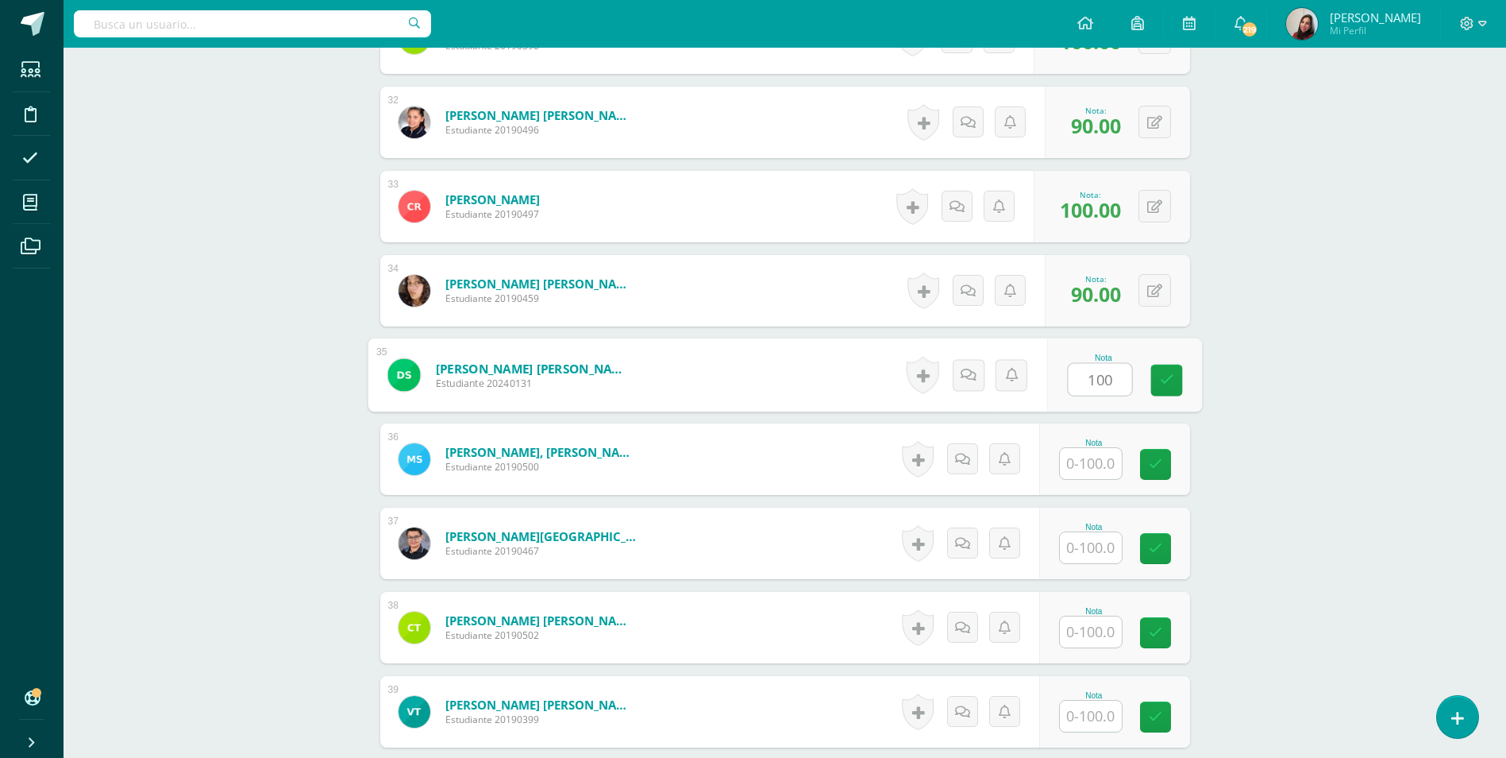
type input "100"
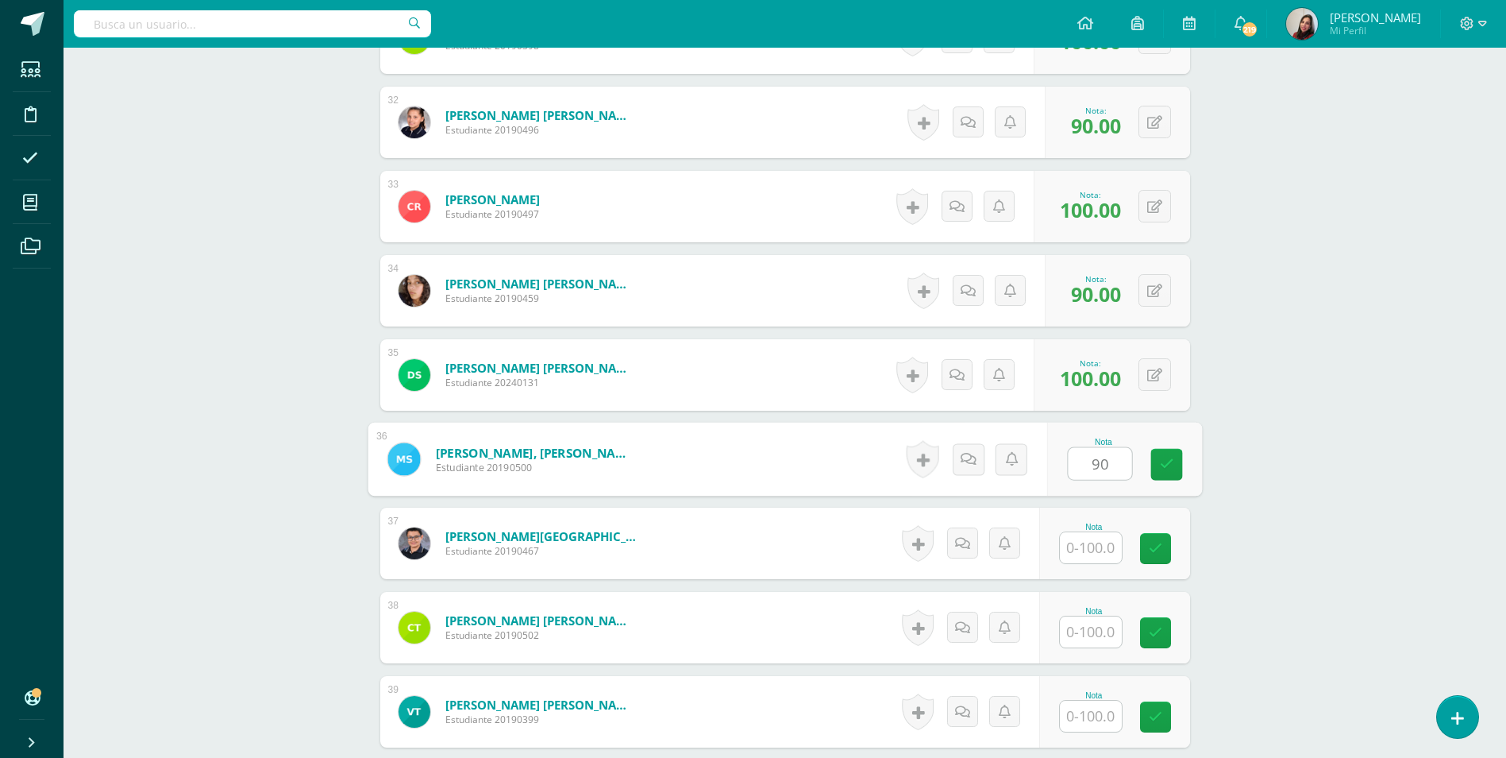
type input "90"
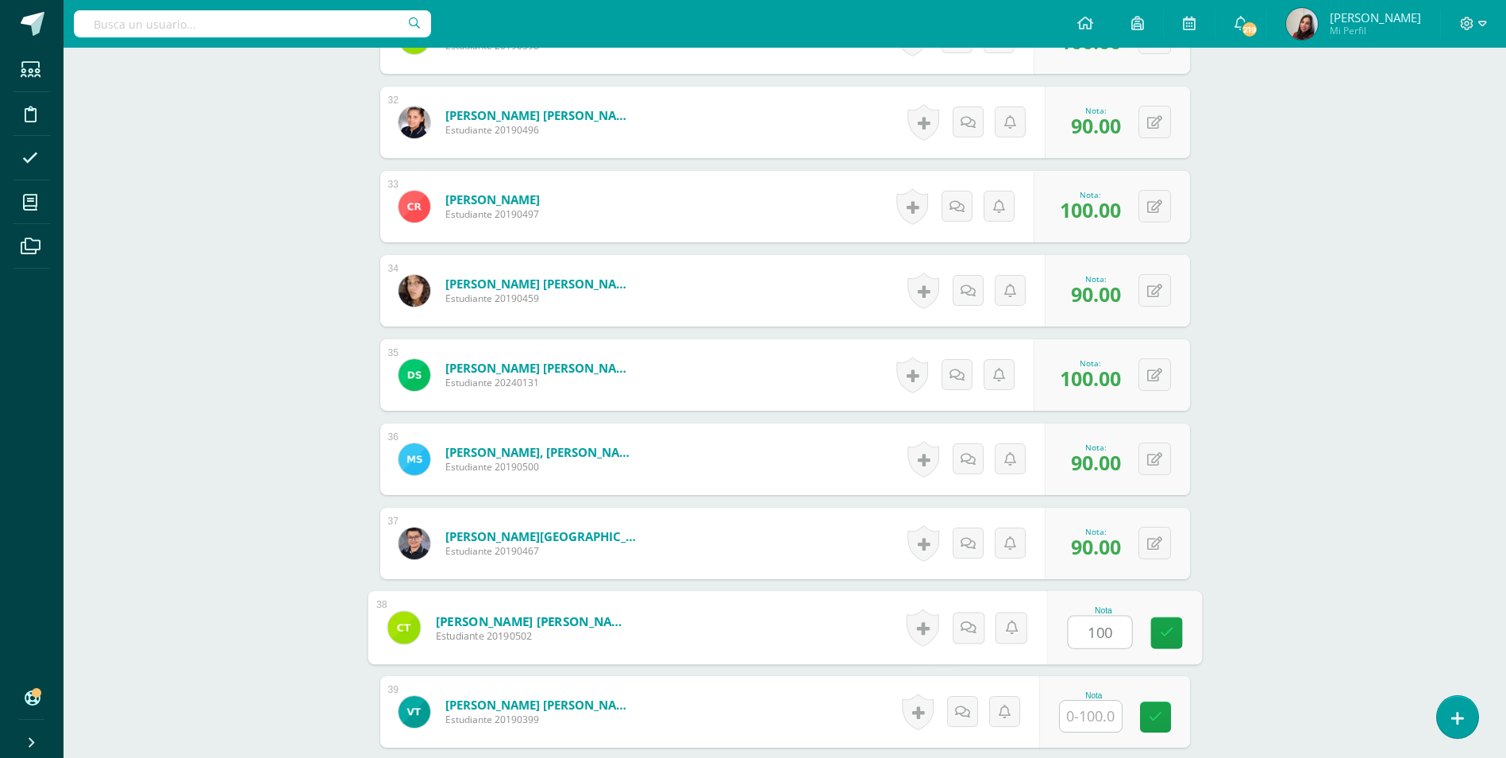
type input "100"
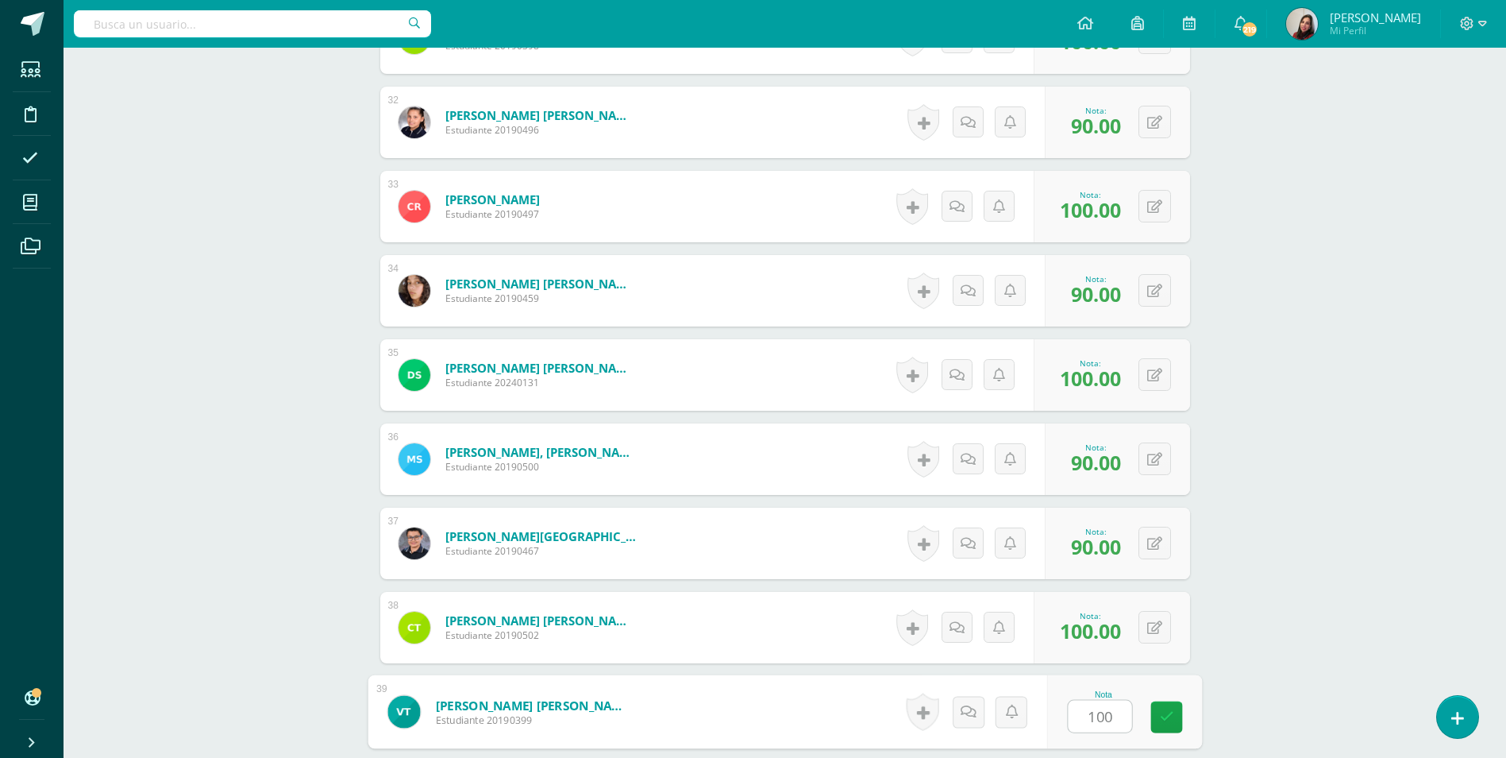
type input "100"
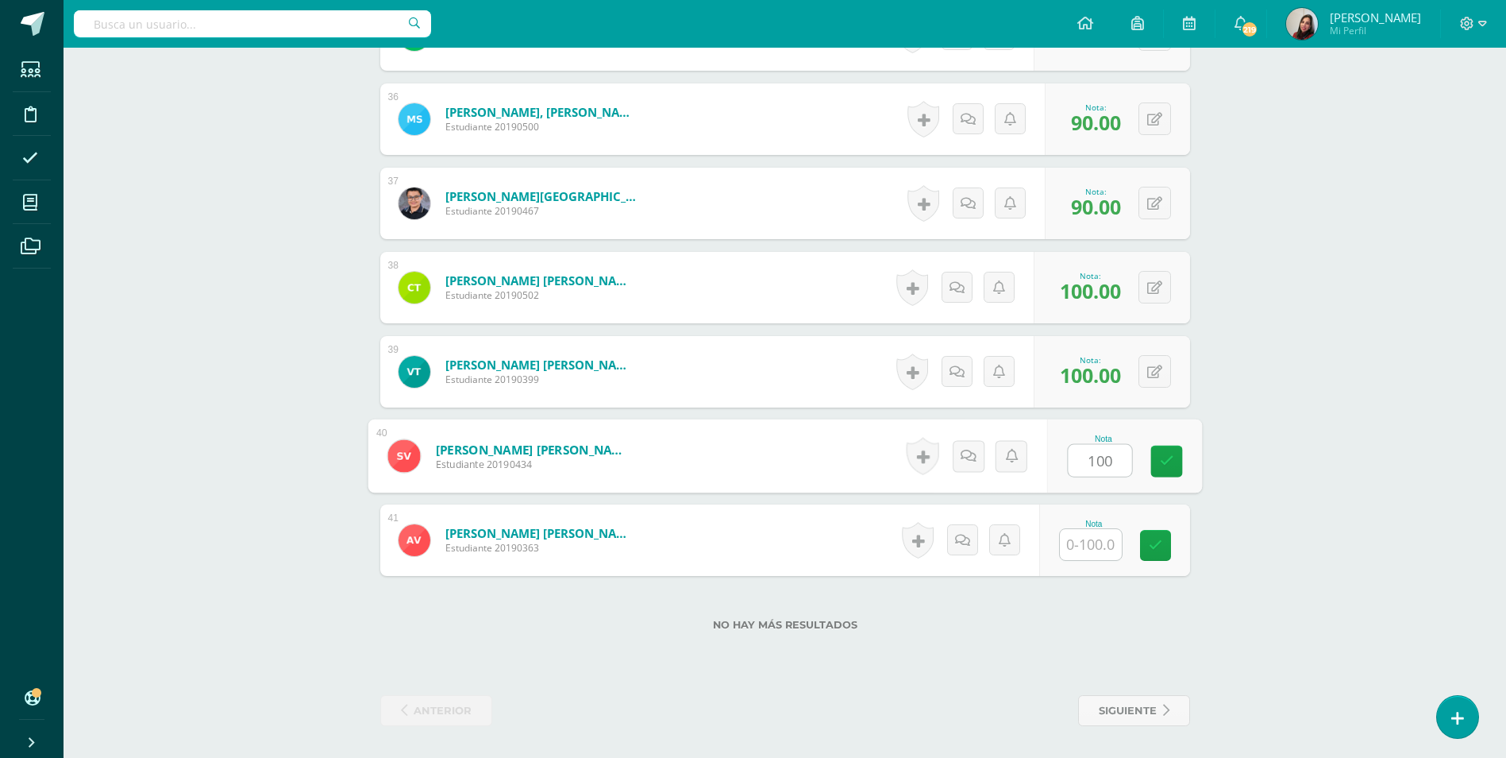
type input "100"
type input "80"
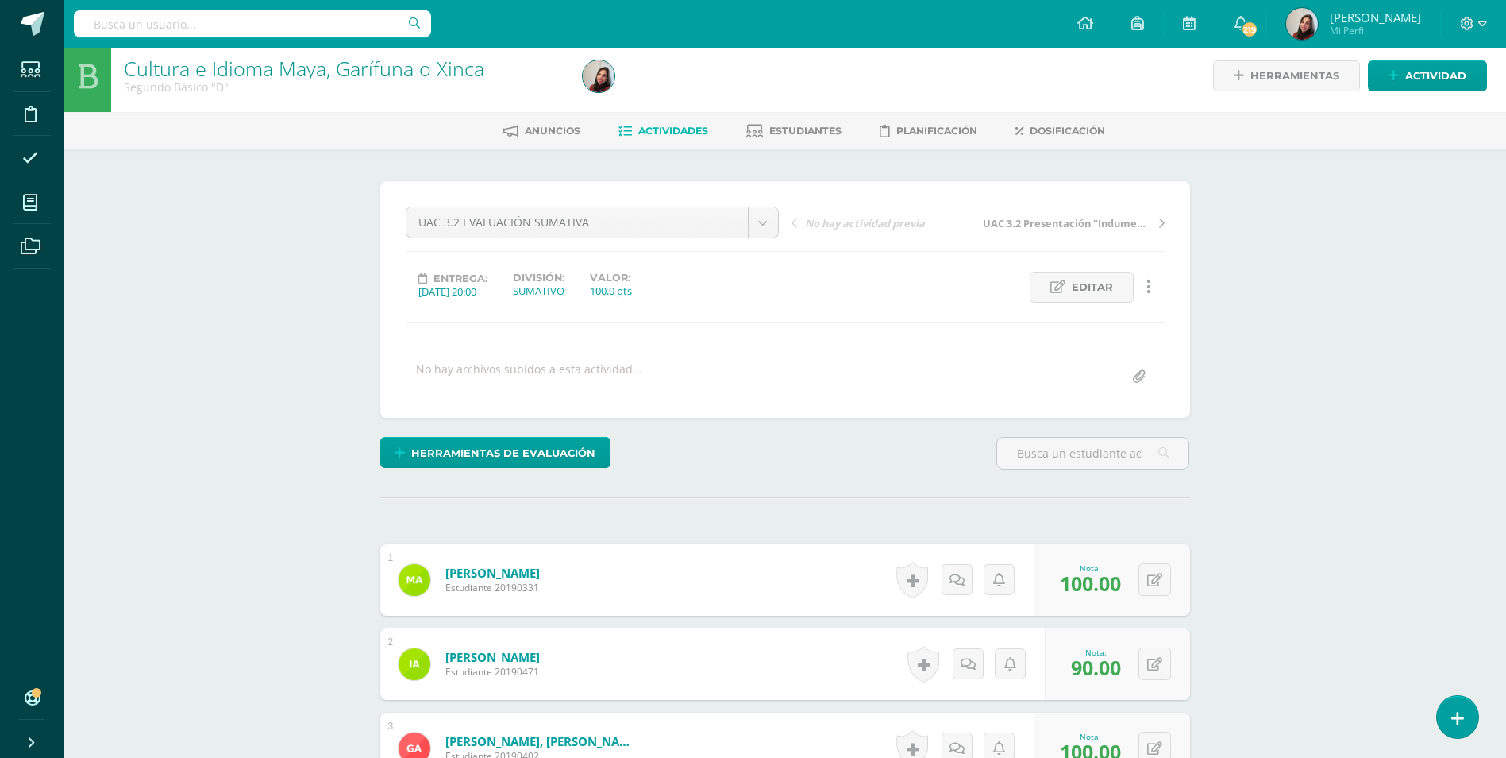
scroll to position [0, 0]
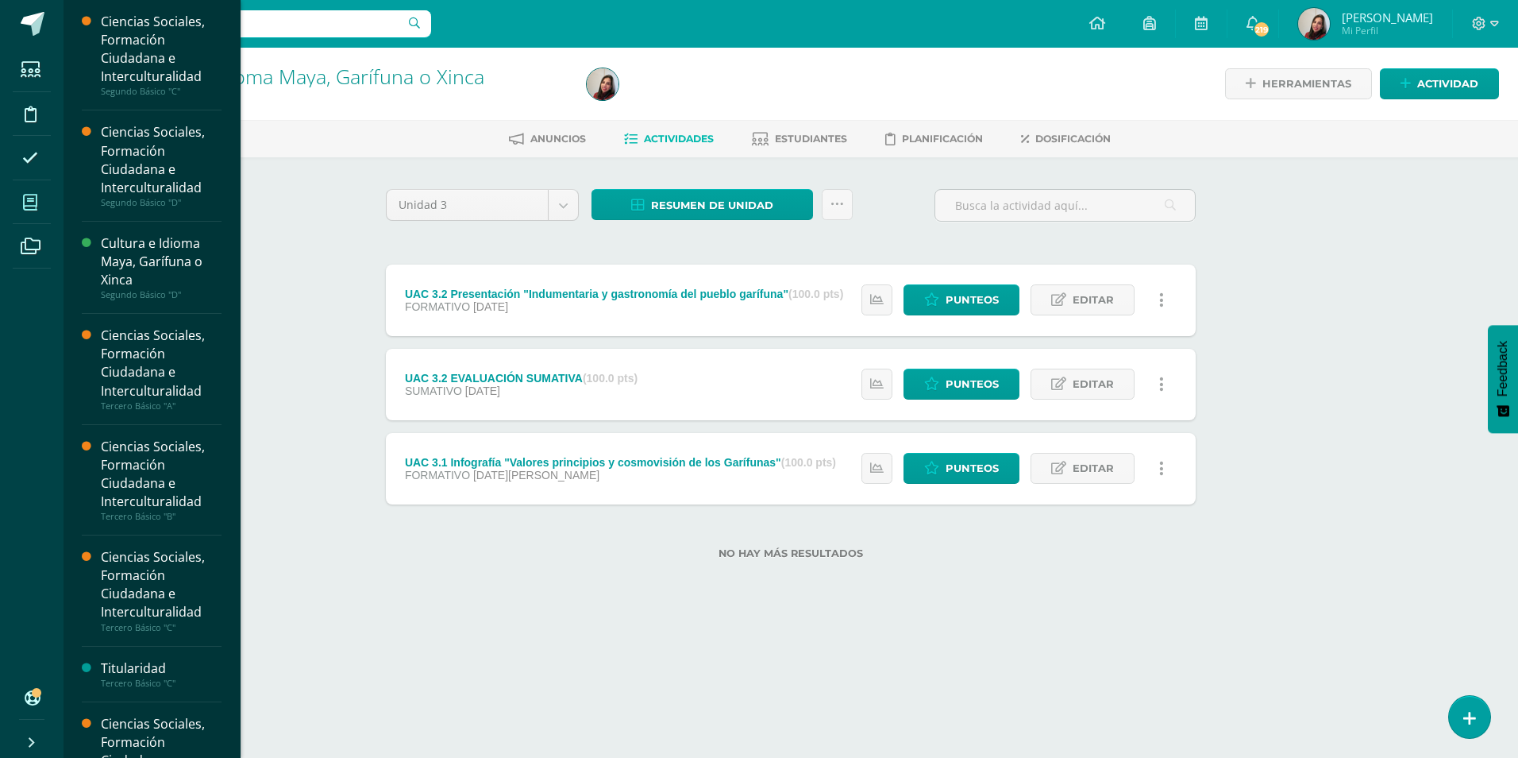
click at [30, 189] on span at bounding box center [31, 202] width 36 height 36
